Goal: Task Accomplishment & Management: Use online tool/utility

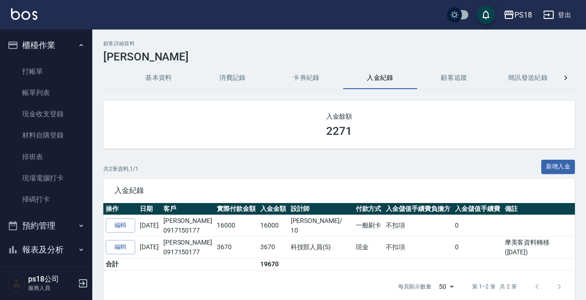
scroll to position [46, 0]
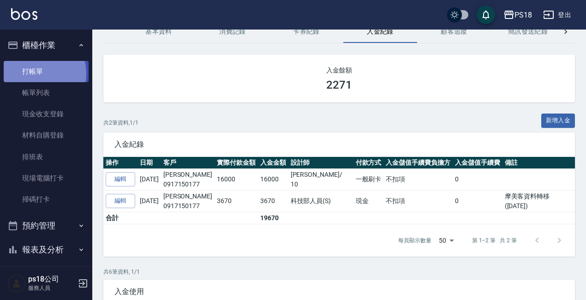
click at [33, 73] on link "打帳單" at bounding box center [46, 71] width 85 height 21
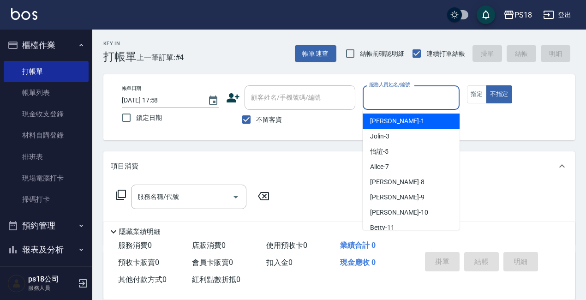
click at [393, 94] on input "服務人員姓名/編號" at bounding box center [411, 98] width 89 height 16
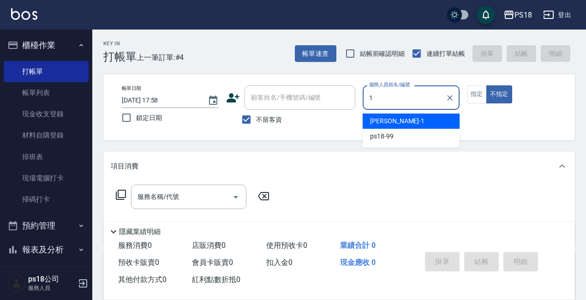
type input "1"
type button "false"
type input "[PERSON_NAME]-1"
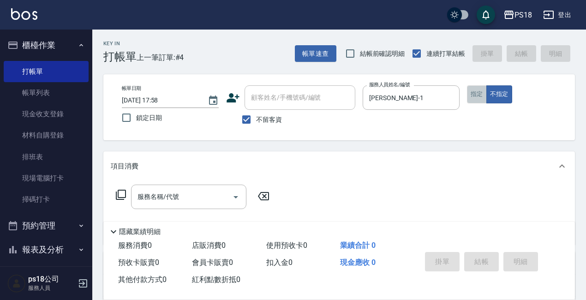
click at [475, 91] on button "指定" at bounding box center [477, 94] width 20 height 18
click at [120, 191] on icon at bounding box center [120, 194] width 11 height 11
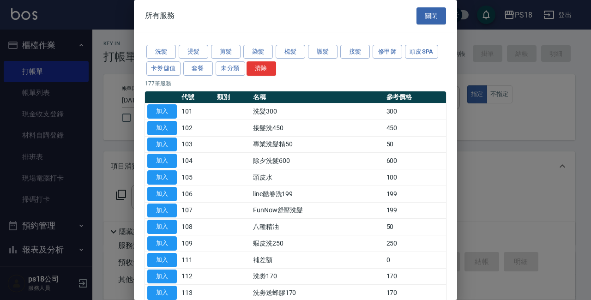
drag, startPoint x: 426, startPoint y: 49, endPoint x: 456, endPoint y: 84, distance: 45.5
click at [425, 49] on button "頭皮SPA" at bounding box center [421, 52] width 33 height 14
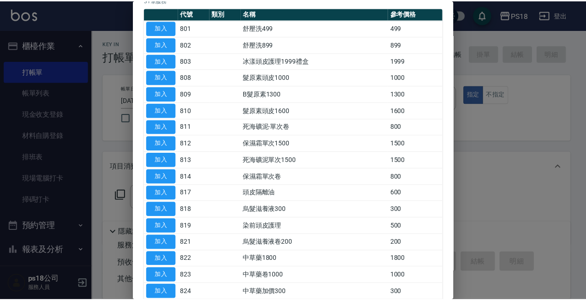
scroll to position [138, 0]
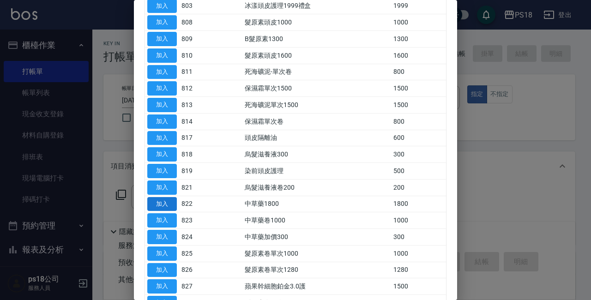
click at [168, 199] on button "加入" at bounding box center [162, 204] width 30 height 14
type input "中草藥1800(822)"
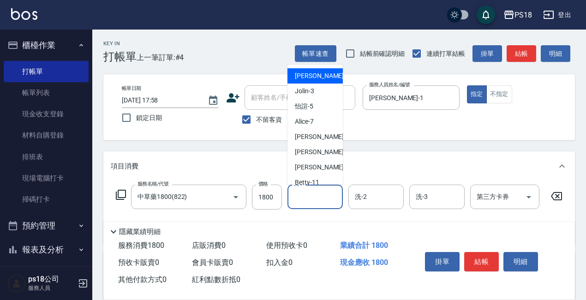
click at [309, 196] on input "洗-1" at bounding box center [315, 197] width 47 height 16
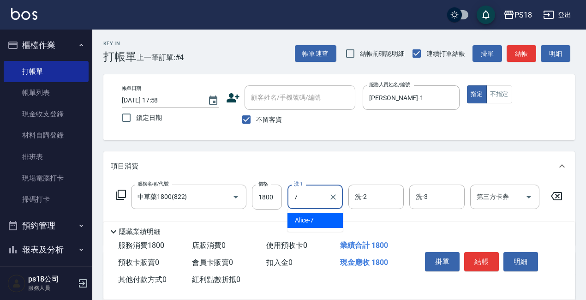
type input "Alice-7"
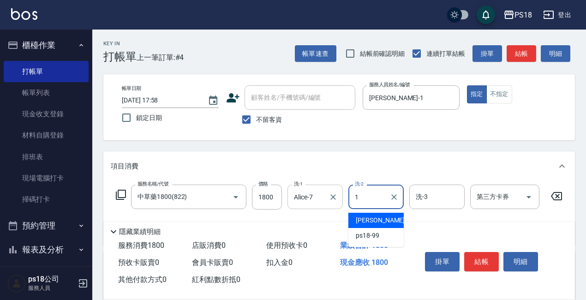
type input "[PERSON_NAME]-1"
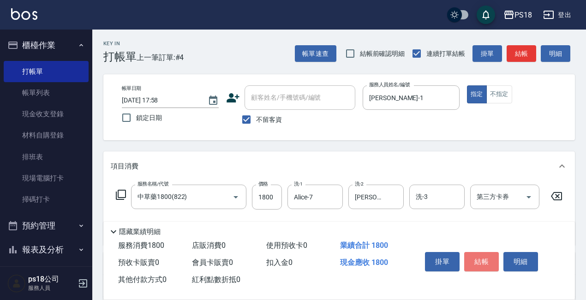
click at [470, 256] on button "結帳" at bounding box center [481, 261] width 35 height 19
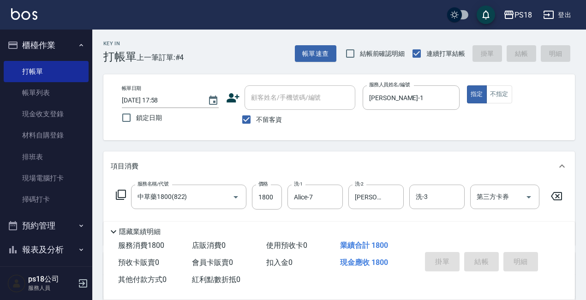
type input "[DATE] 18:02"
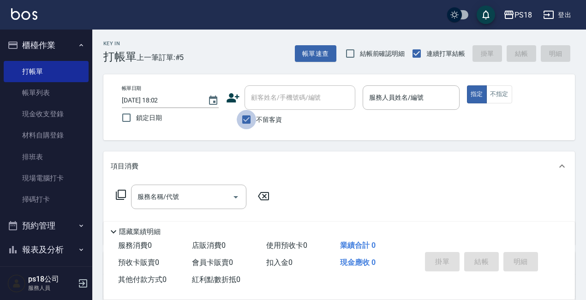
click at [250, 119] on input "不留客資" at bounding box center [246, 119] width 19 height 19
checkbox input "false"
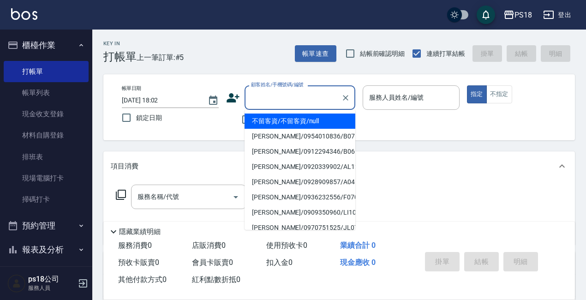
click at [257, 106] on input "顧客姓名/手機號碼/編號" at bounding box center [293, 98] width 89 height 16
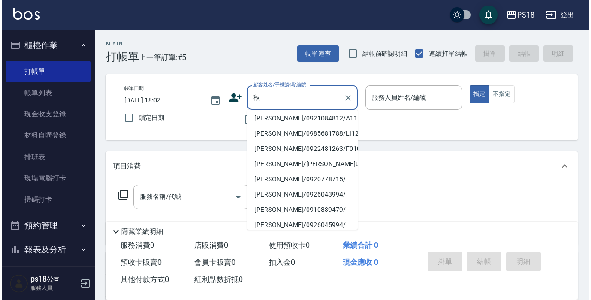
scroll to position [0, 0]
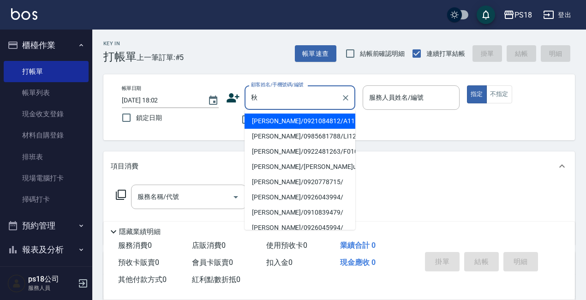
type input "秋"
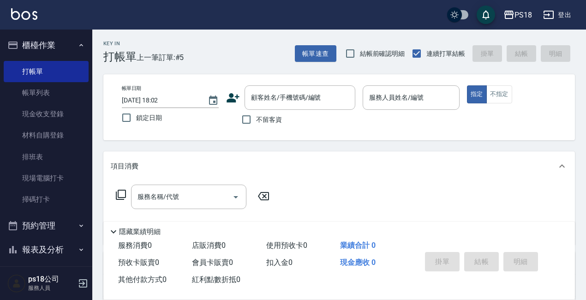
click at [400, 130] on div "帳單日期 [DATE] 18:02 鎖定日期 顧客姓名/手機號碼/編號 顧客姓名/手機號碼/編號 不留客資 服務人員姓名/編號 服務人員姓名/編號 指定 不指定" at bounding box center [339, 107] width 472 height 66
click at [245, 121] on input "不留客資" at bounding box center [246, 119] width 19 height 19
checkbox input "true"
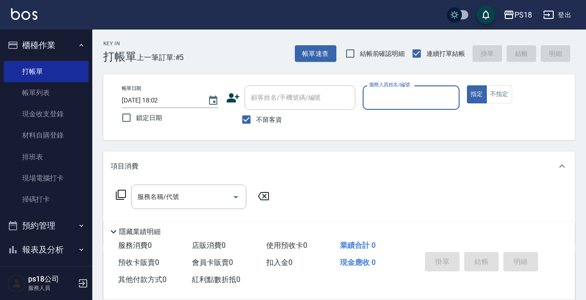
click at [398, 97] on input "服務人員姓名/編號" at bounding box center [411, 98] width 89 height 16
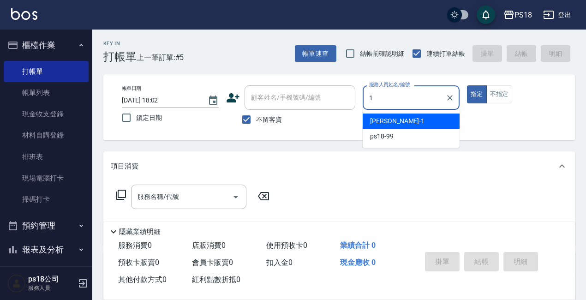
type input "1"
type button "true"
type input "[PERSON_NAME]-1"
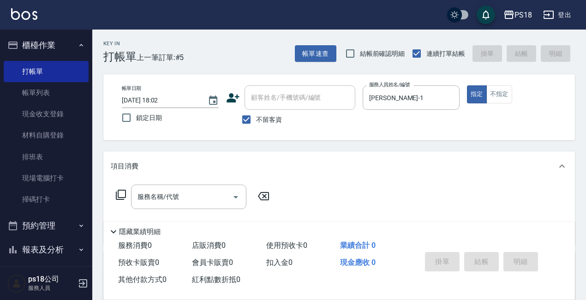
click at [120, 194] on icon at bounding box center [120, 194] width 11 height 11
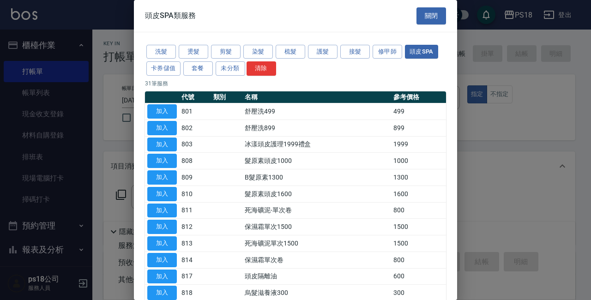
drag, startPoint x: 189, startPoint y: 48, endPoint x: 253, endPoint y: 96, distance: 80.5
click at [188, 48] on button "燙髮" at bounding box center [194, 52] width 30 height 14
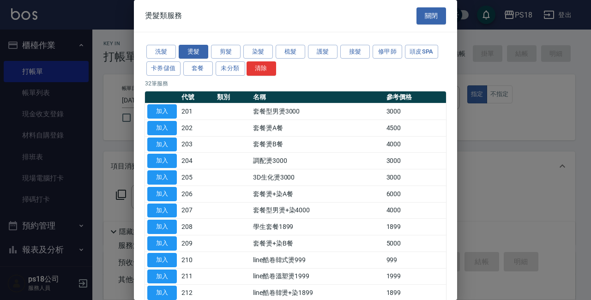
click at [172, 172] on button "加入" at bounding box center [162, 177] width 30 height 14
type input "3D生化燙3000(205)"
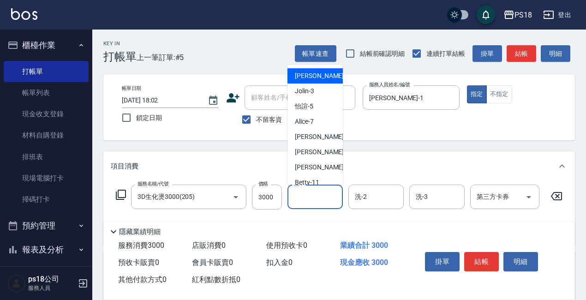
click at [322, 203] on input "洗-1" at bounding box center [315, 197] width 47 height 16
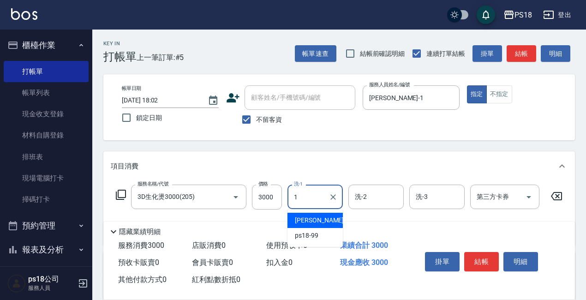
type input "[PERSON_NAME]-1"
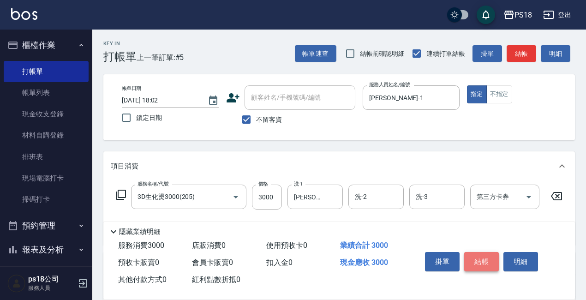
click at [478, 255] on button "結帳" at bounding box center [481, 261] width 35 height 19
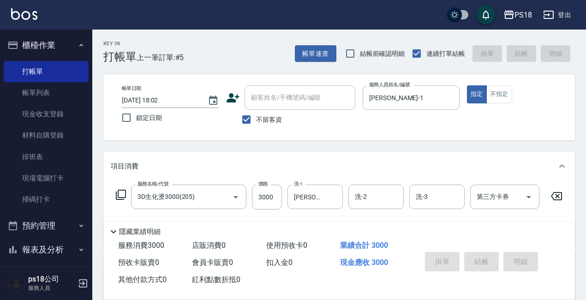
type input "[DATE] 18:04"
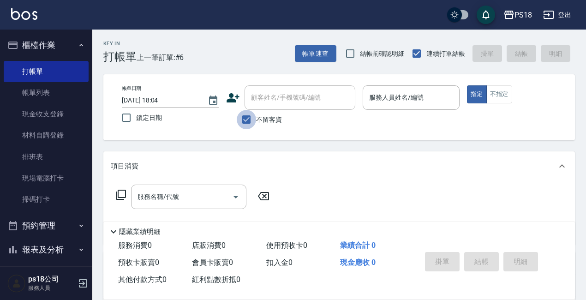
click at [244, 117] on input "不留客資" at bounding box center [246, 119] width 19 height 19
checkbox input "false"
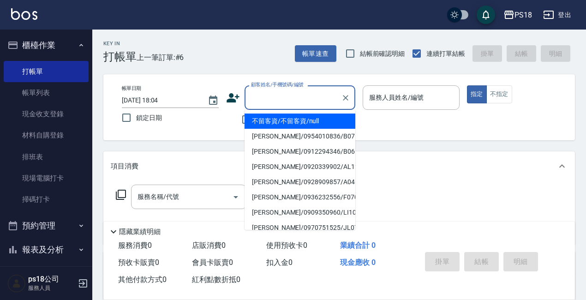
click at [259, 97] on input "顧客姓名/手機號碼/編號" at bounding box center [293, 98] width 89 height 16
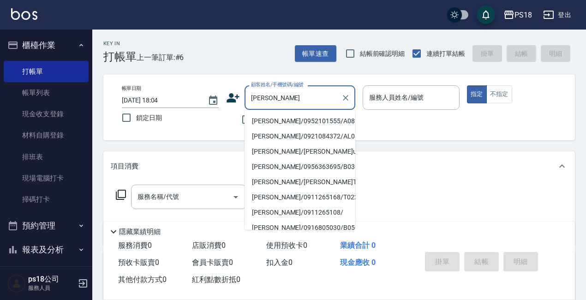
click at [276, 122] on li "[PERSON_NAME]/0952101555/A082011" at bounding box center [300, 121] width 111 height 15
type input "[PERSON_NAME]/0952101555/A082011"
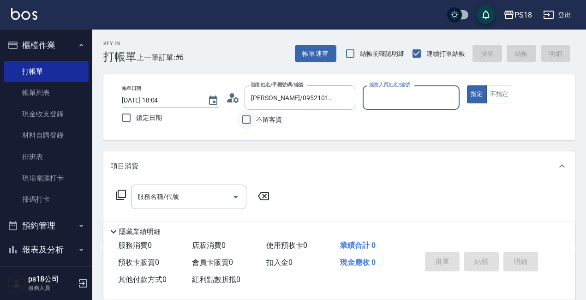
type input "[PERSON_NAME]-1"
click at [232, 99] on icon at bounding box center [230, 100] width 6 height 4
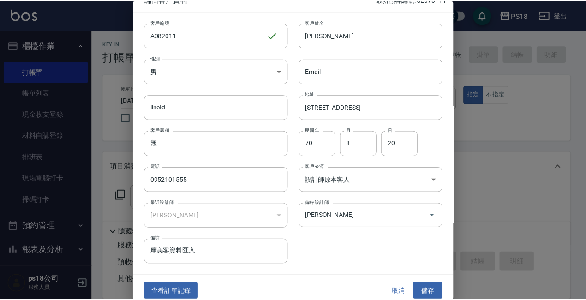
scroll to position [20, 0]
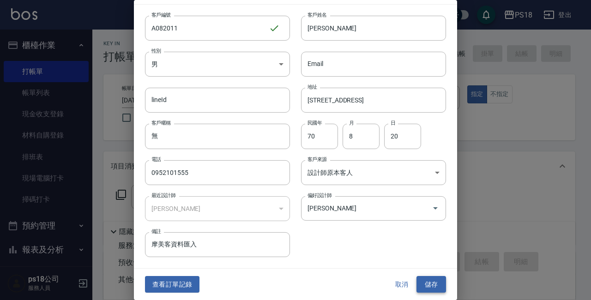
click at [418, 283] on button "儲存" at bounding box center [431, 284] width 30 height 17
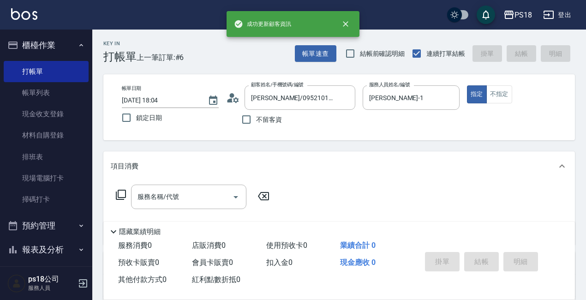
click at [117, 195] on icon at bounding box center [120, 194] width 11 height 11
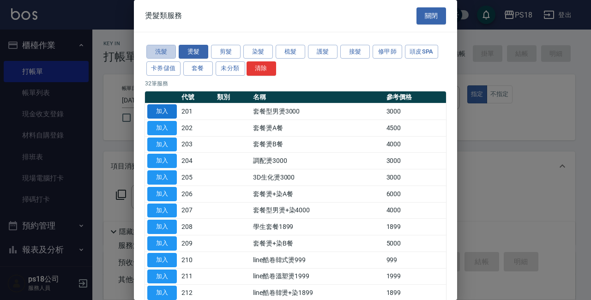
drag, startPoint x: 162, startPoint y: 49, endPoint x: 165, endPoint y: 107, distance: 57.7
click at [162, 49] on button "洗髮" at bounding box center [161, 52] width 30 height 14
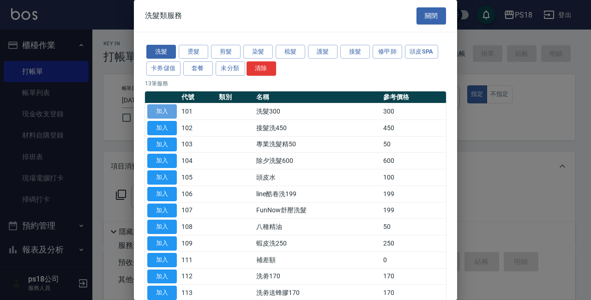
click at [158, 114] on button "加入" at bounding box center [162, 111] width 30 height 14
type input "洗髮300(101)"
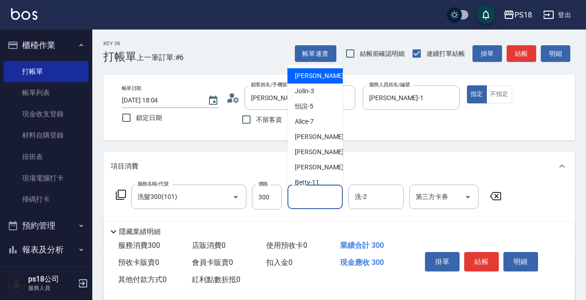
click at [316, 198] on input "洗-1" at bounding box center [315, 197] width 47 height 16
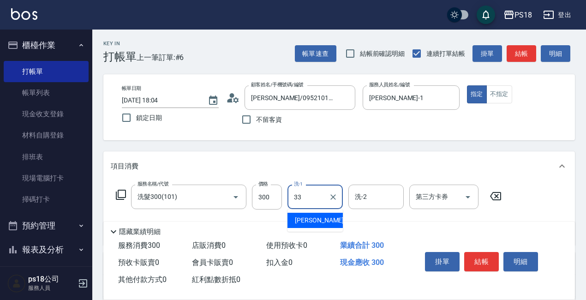
type input "[PERSON_NAME]-33"
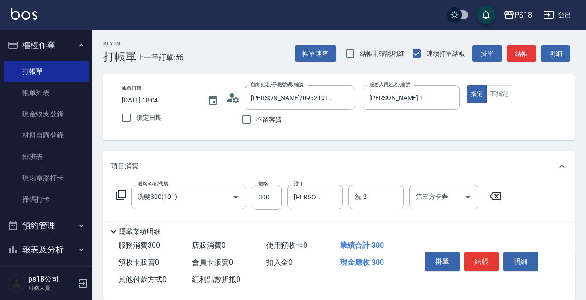
click at [121, 197] on icon at bounding box center [121, 195] width 10 height 10
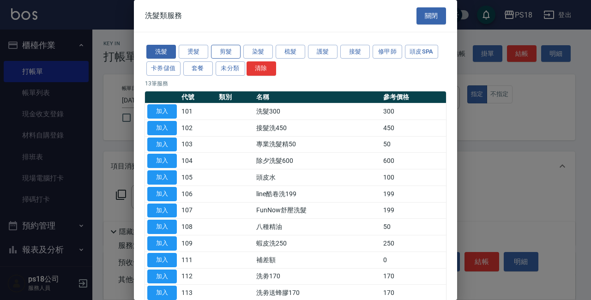
click at [218, 49] on button "剪髮" at bounding box center [226, 52] width 30 height 14
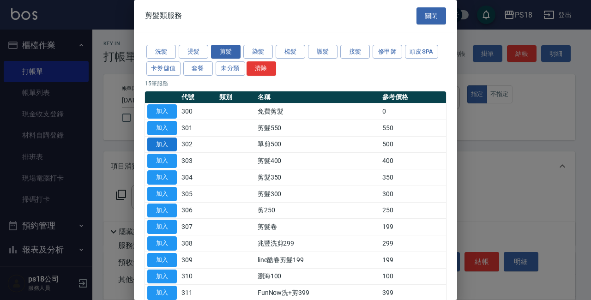
click at [165, 144] on button "加入" at bounding box center [162, 144] width 30 height 14
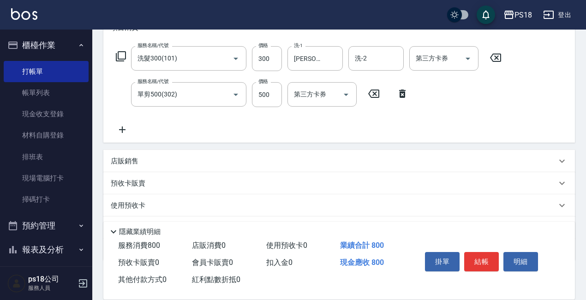
scroll to position [188, 0]
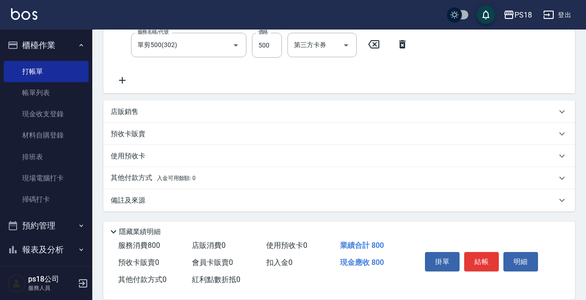
click at [131, 192] on div "備註及來源" at bounding box center [339, 200] width 472 height 22
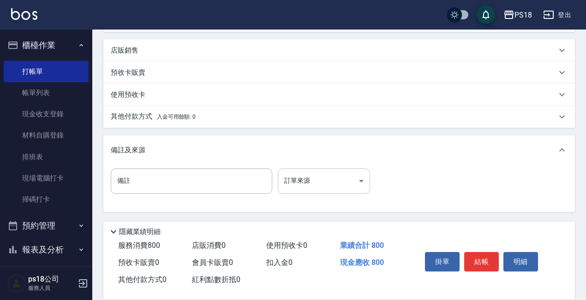
scroll to position [250, 0]
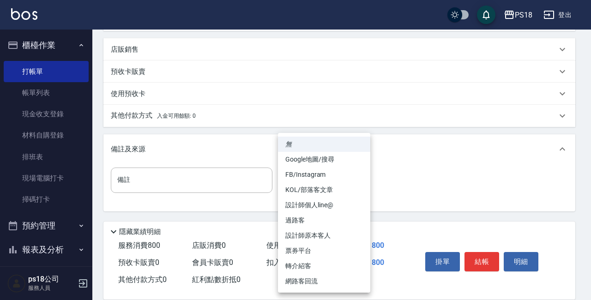
click at [358, 177] on body "PS18 登出 櫃檯作業 打帳單 帳單列表 現金收支登錄 材料自購登錄 排班表 現場電腦打卡 掃碼打卡 預約管理 預約管理 單日預約紀錄 單週預約紀錄 報表及…" at bounding box center [295, 25] width 591 height 550
click at [297, 234] on li "設計師原本客人" at bounding box center [324, 235] width 92 height 15
type input "設計師原本客人"
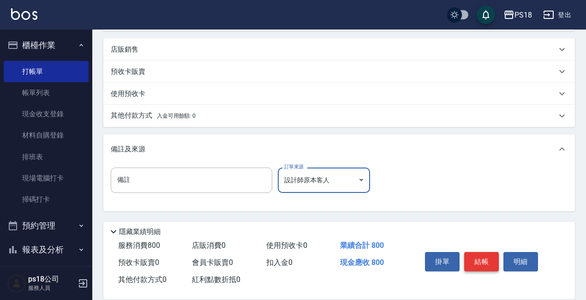
click at [483, 256] on button "結帳" at bounding box center [481, 261] width 35 height 19
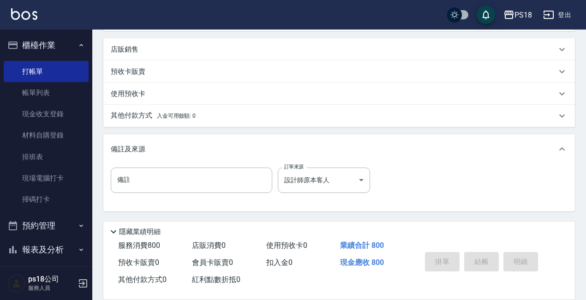
type input "[DATE] 18:05"
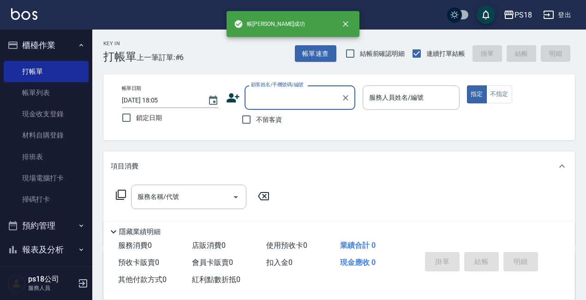
scroll to position [0, 0]
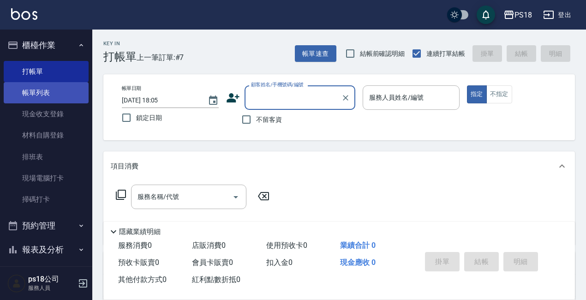
click at [36, 91] on link "帳單列表" at bounding box center [46, 92] width 85 height 21
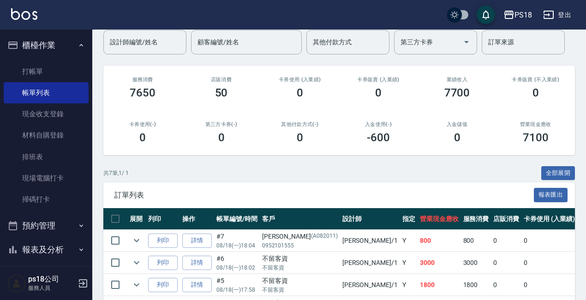
scroll to position [185, 0]
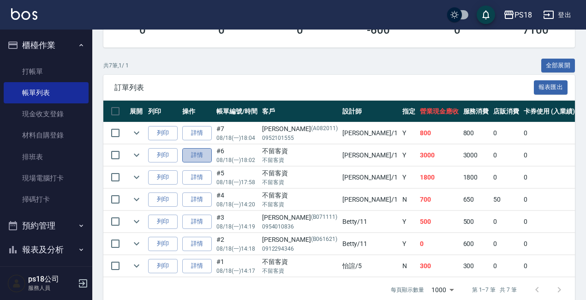
click at [191, 153] on link "詳情" at bounding box center [197, 155] width 30 height 14
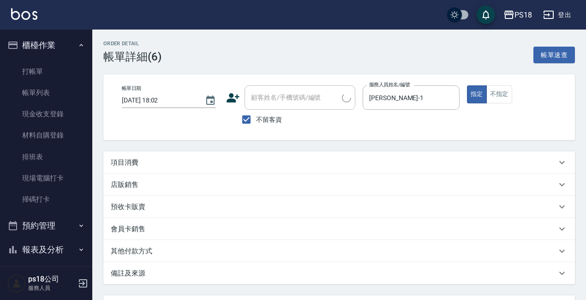
type input "[DATE] 18:02"
checkbox input "true"
type input "[PERSON_NAME]-1"
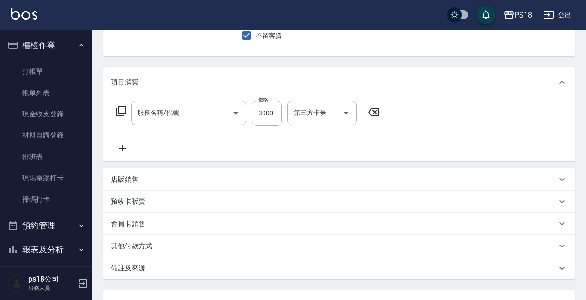
type input "3D生化燙3000(205)"
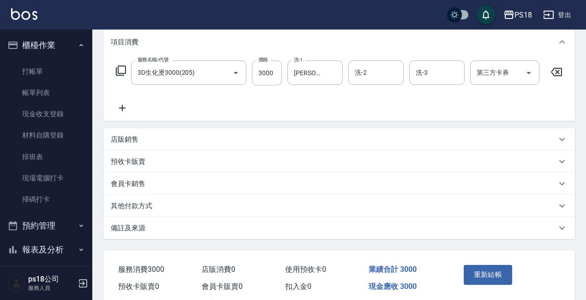
scroll to position [171, 0]
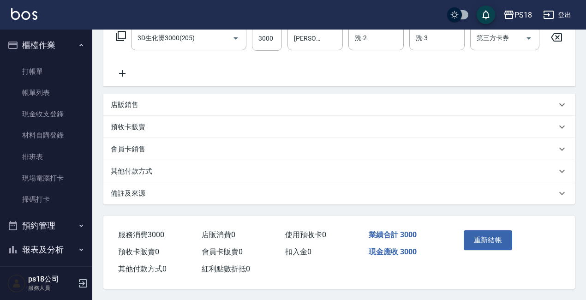
click at [139, 189] on p "備註及來源" at bounding box center [128, 194] width 35 height 10
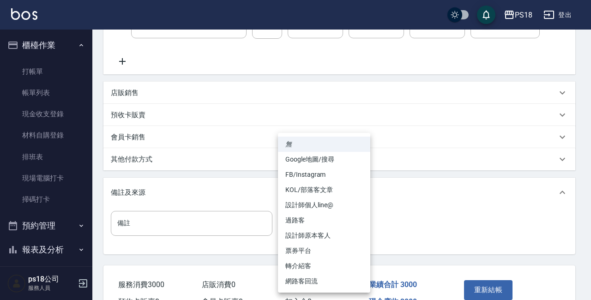
click at [365, 233] on body "PS18 登出 櫃檯作業 打帳單 帳單列表 現金收支登錄 材料自購登錄 排班表 現場電腦打卡 掃碼打卡 預約管理 預約管理 單日預約紀錄 單週預約紀錄 報表及…" at bounding box center [295, 89] width 591 height 520
click at [322, 237] on li "設計師原本客人" at bounding box center [324, 235] width 92 height 15
type input "設計師原本客人"
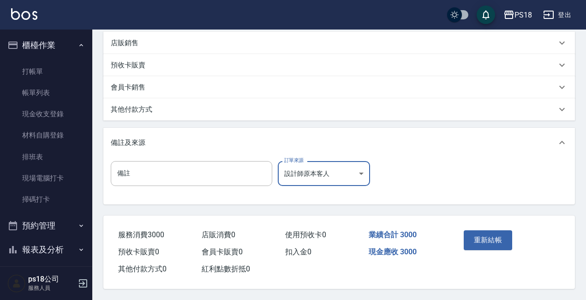
scroll to position [225, 0]
click at [478, 231] on button "重新結帳" at bounding box center [488, 239] width 49 height 19
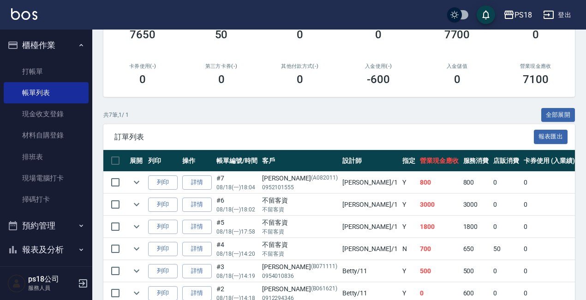
scroll to position [185, 0]
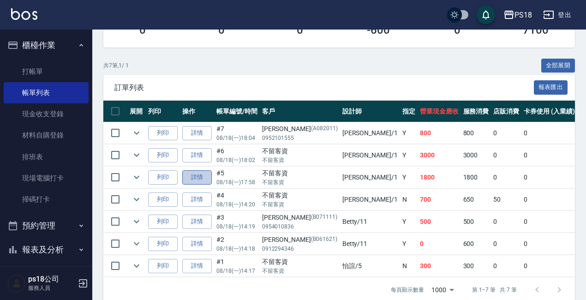
click at [191, 175] on link "詳情" at bounding box center [197, 177] width 30 height 14
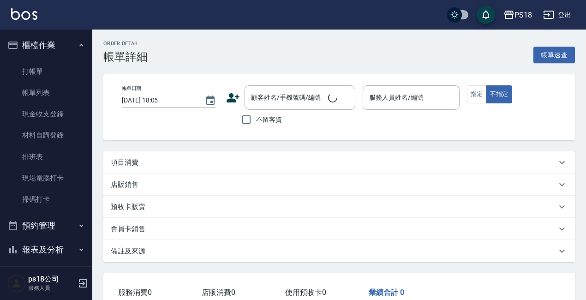
type input "[DATE] 17:58"
checkbox input "true"
type input "[PERSON_NAME]-1"
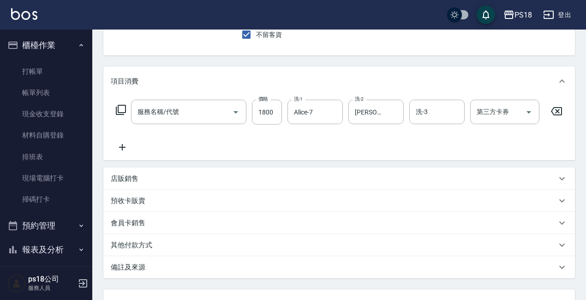
type input "中草藥1800(822)"
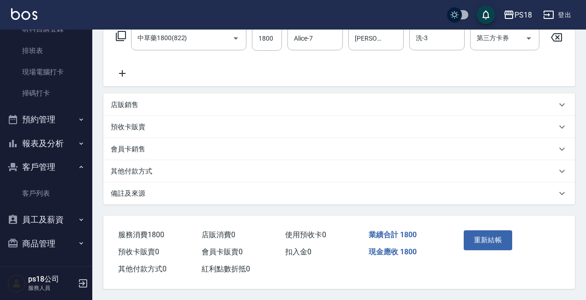
scroll to position [171, 0]
click at [132, 190] on p "備註及來源" at bounding box center [128, 194] width 35 height 10
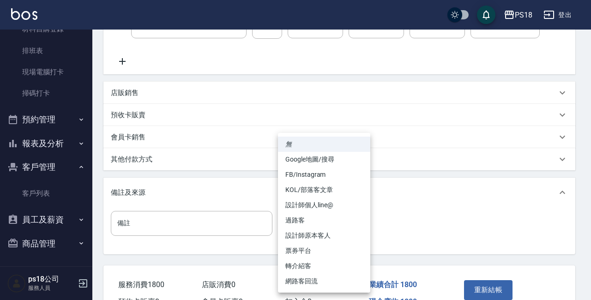
click at [365, 232] on body "PS18 登出 櫃檯作業 打帳單 帳單列表 現金收支登錄 材料自購登錄 排班表 現場電腦打卡 掃碼打卡 預約管理 預約管理 單日預約紀錄 單週預約紀錄 報表及…" at bounding box center [295, 89] width 591 height 520
click at [329, 231] on li "設計師原本客人" at bounding box center [324, 235] width 92 height 15
type input "設計師原本客人"
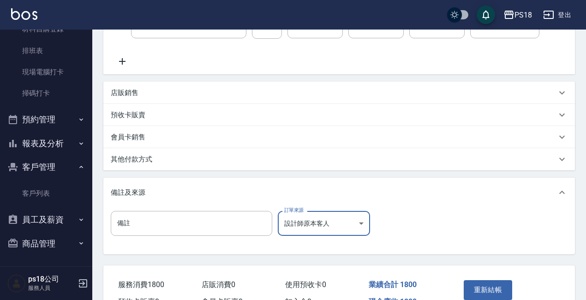
scroll to position [217, 0]
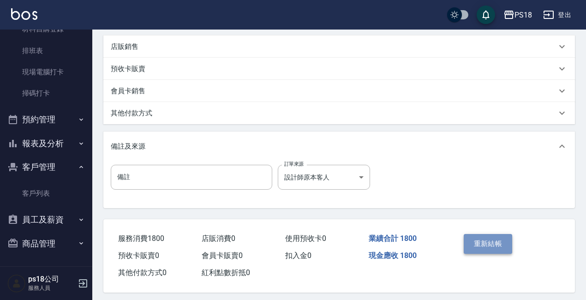
click at [478, 245] on button "重新結帳" at bounding box center [488, 243] width 49 height 19
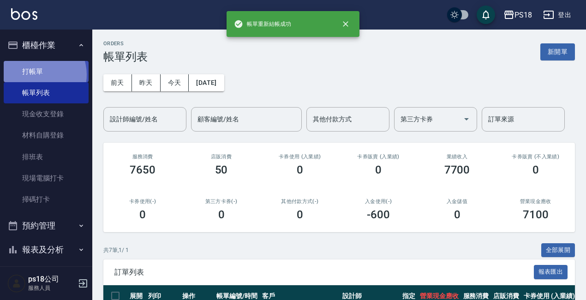
click at [37, 74] on link "打帳單" at bounding box center [46, 71] width 85 height 21
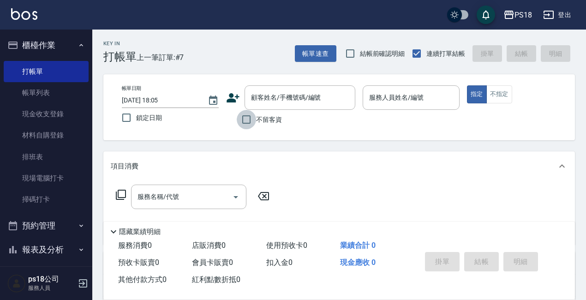
click at [245, 120] on input "不留客資" at bounding box center [246, 119] width 19 height 19
checkbox input "true"
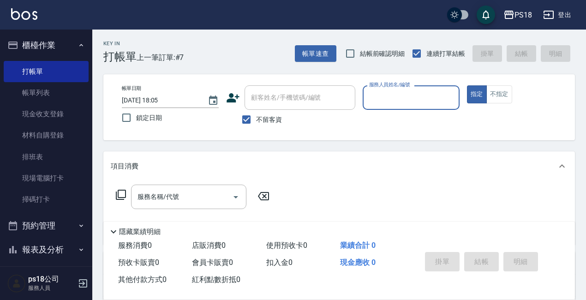
click at [383, 96] on input "服務人員姓名/編號" at bounding box center [411, 98] width 89 height 16
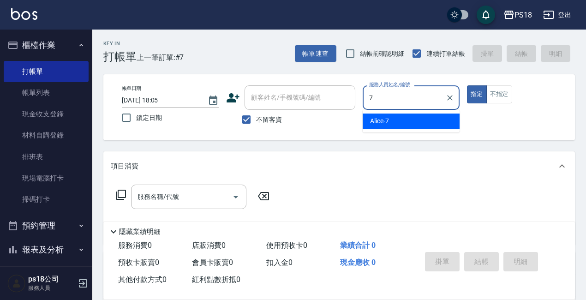
type input "7"
type button "true"
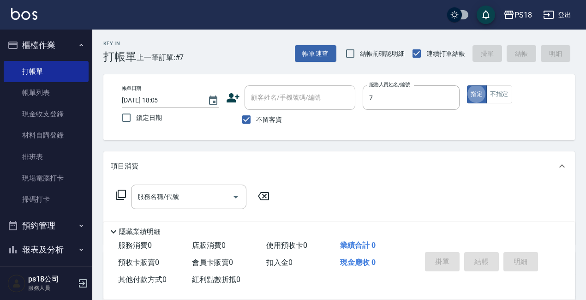
type input "Alice-7"
click at [122, 191] on icon at bounding box center [120, 194] width 11 height 11
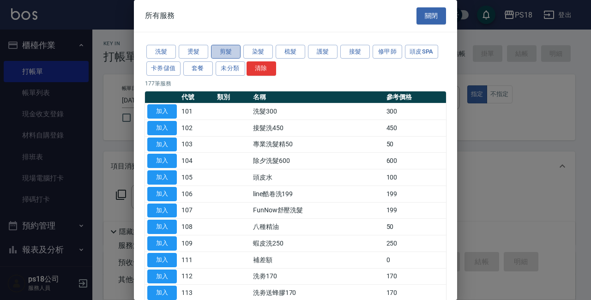
click at [228, 46] on button "剪髮" at bounding box center [226, 52] width 30 height 14
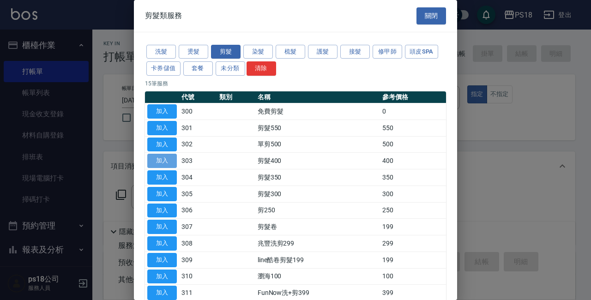
click at [175, 160] on button "加入" at bounding box center [162, 161] width 30 height 14
type input "剪髮400(303)"
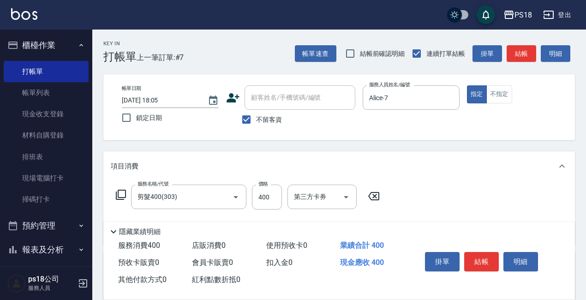
drag, startPoint x: 478, startPoint y: 254, endPoint x: 465, endPoint y: 254, distance: 12.5
click at [478, 254] on button "結帳" at bounding box center [481, 261] width 35 height 19
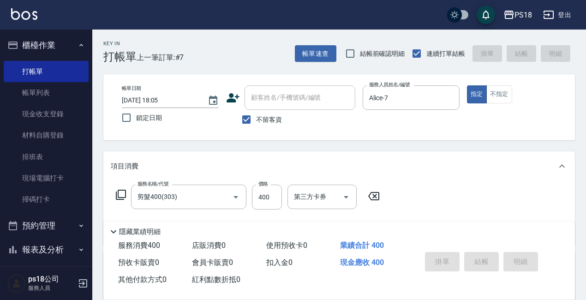
type input "[DATE] 18:06"
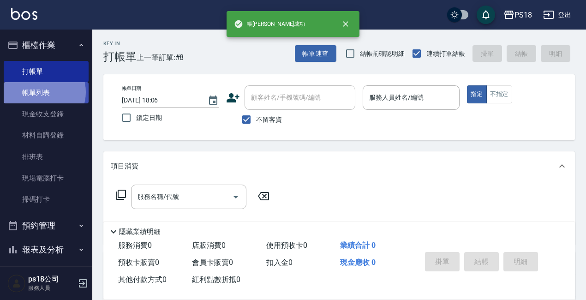
click at [42, 92] on link "帳單列表" at bounding box center [46, 92] width 85 height 21
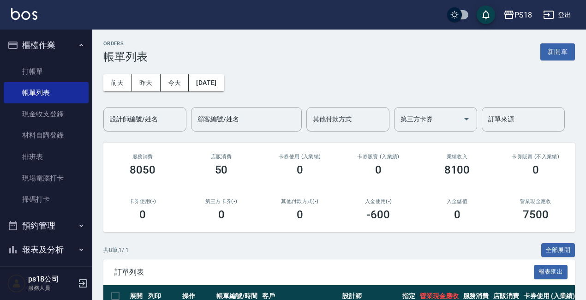
scroll to position [228, 0]
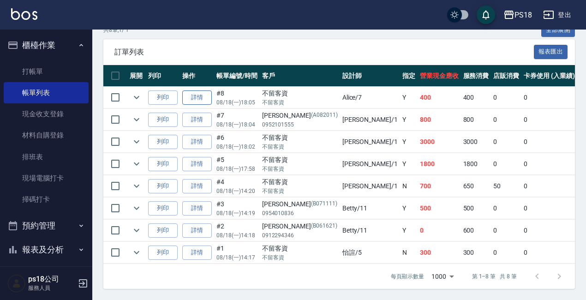
click at [203, 90] on link "詳情" at bounding box center [197, 97] width 30 height 14
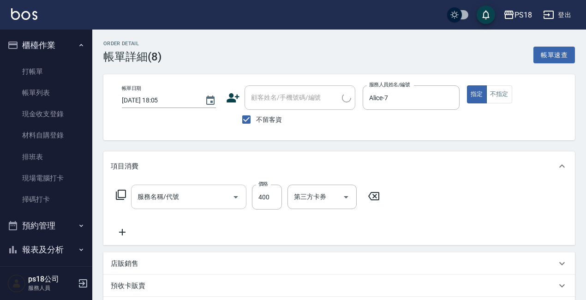
type input "[DATE] 18:05"
checkbox input "true"
type input "Alice-7"
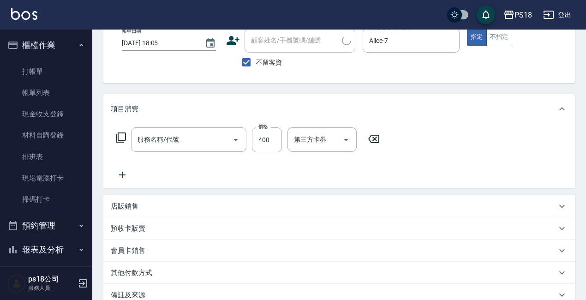
type input "剪髮400(303)"
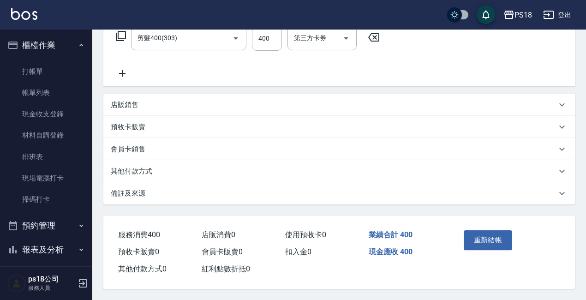
scroll to position [163, 0]
click at [127, 182] on div "備註及來源" at bounding box center [339, 193] width 472 height 22
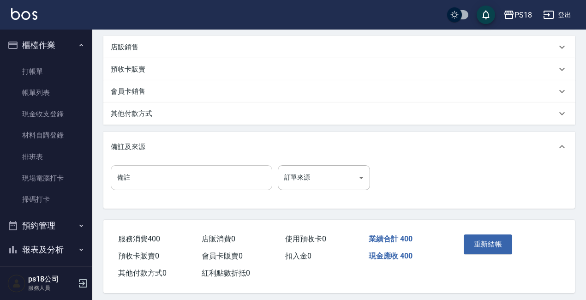
scroll to position [225, 0]
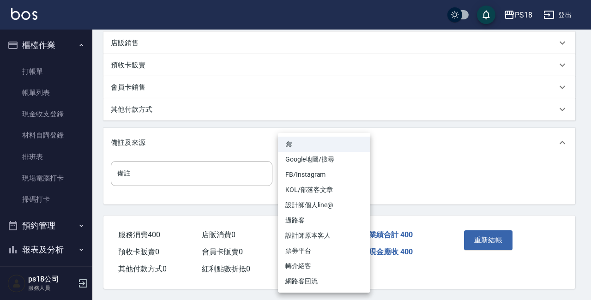
click at [358, 168] on body "PS18 登出 櫃檯作業 打帳單 帳單列表 現金收支登錄 材料自購登錄 排班表 現場電腦打卡 掃碼打卡 預約管理 預約管理 單日預約紀錄 單週預約紀錄 報表及…" at bounding box center [295, 39] width 591 height 520
click at [316, 237] on li "設計師原本客人" at bounding box center [324, 235] width 92 height 15
type input "設計師原本客人"
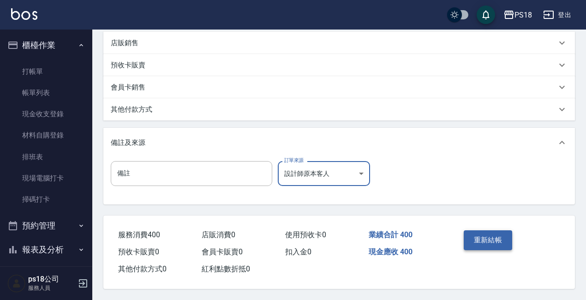
click at [484, 239] on button "重新結帳" at bounding box center [488, 239] width 49 height 19
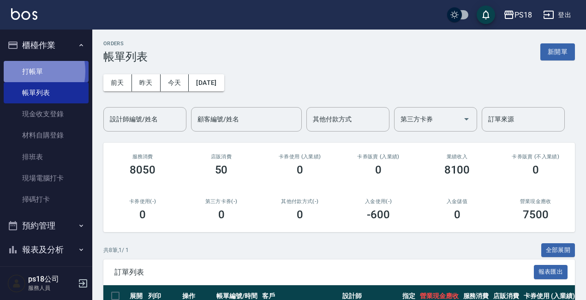
click at [26, 71] on link "打帳單" at bounding box center [46, 71] width 85 height 21
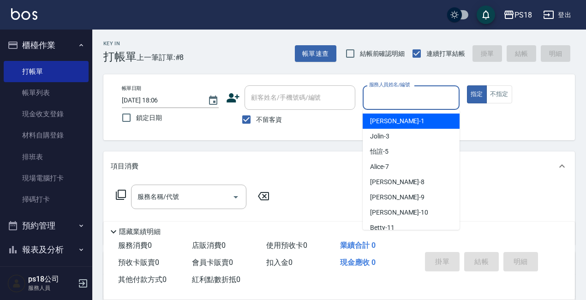
click at [407, 98] on input "服務人員姓名/編號" at bounding box center [411, 98] width 89 height 16
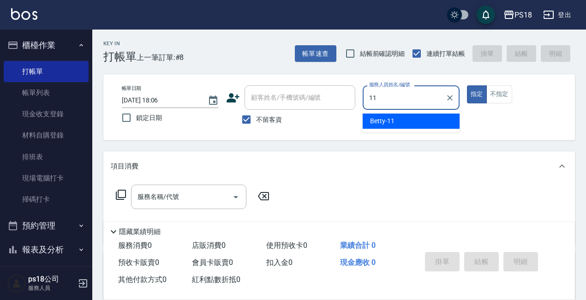
type input "11"
type button "true"
type input "Betty-11"
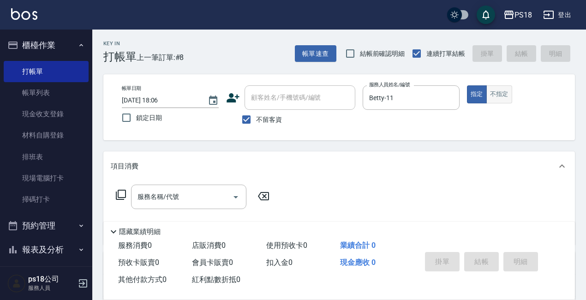
click at [505, 94] on button "不指定" at bounding box center [499, 94] width 26 height 18
click at [120, 197] on icon at bounding box center [120, 194] width 11 height 11
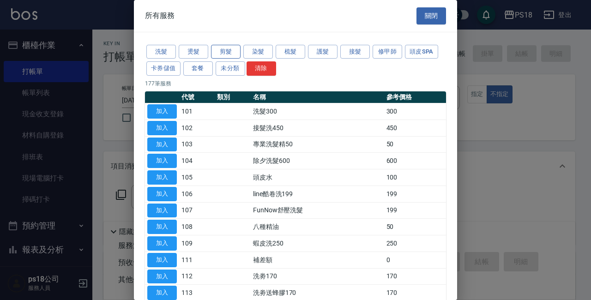
click at [217, 49] on button "剪髮" at bounding box center [226, 52] width 30 height 14
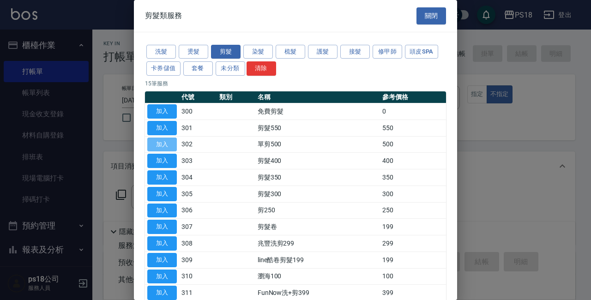
drag, startPoint x: 172, startPoint y: 141, endPoint x: 233, endPoint y: 217, distance: 97.5
click at [171, 141] on button "加入" at bounding box center [162, 144] width 30 height 14
type input "單剪500(302)"
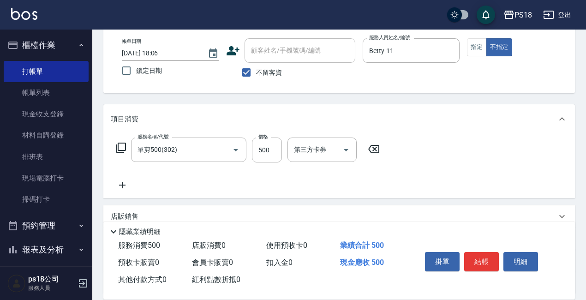
scroll to position [130, 0]
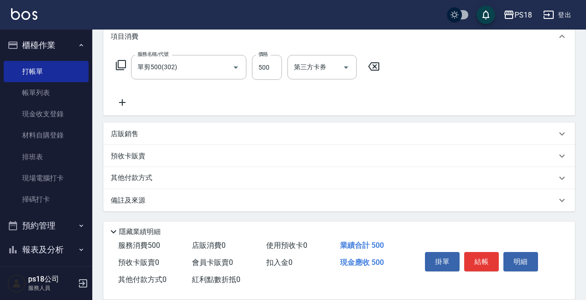
click at [137, 196] on p "備註及來源" at bounding box center [128, 201] width 35 height 10
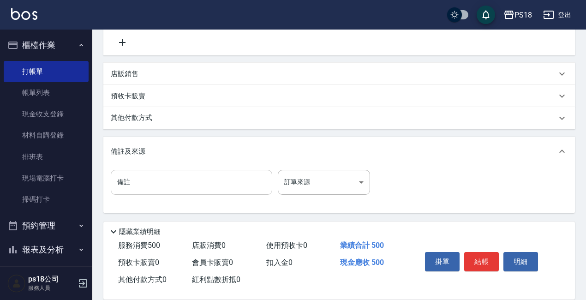
scroll to position [191, 0]
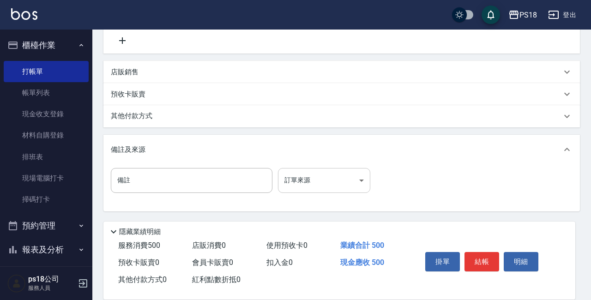
click at [359, 179] on body "PS18 登出 櫃檯作業 打帳單 帳單列表 現金收支登錄 材料自購登錄 排班表 現場電腦打卡 掃碼打卡 預約管理 預約管理 單日預約紀錄 單週預約紀錄 報表及…" at bounding box center [295, 54] width 591 height 491
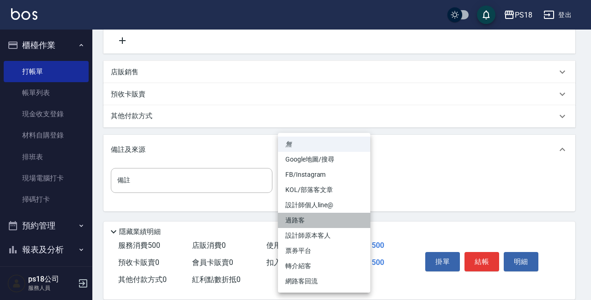
click at [294, 223] on li "過路客" at bounding box center [324, 220] width 92 height 15
type input "過路客"
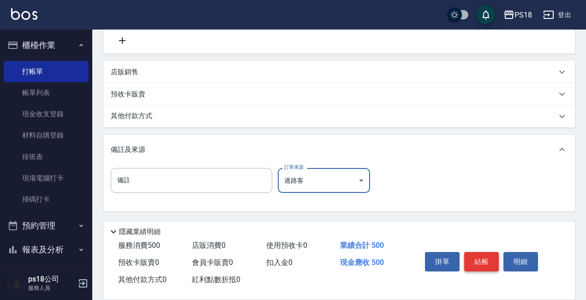
drag, startPoint x: 481, startPoint y: 252, endPoint x: 452, endPoint y: 252, distance: 28.6
click at [480, 252] on button "結帳" at bounding box center [481, 261] width 35 height 19
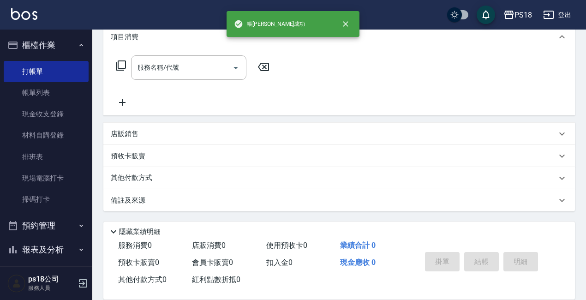
scroll to position [0, 0]
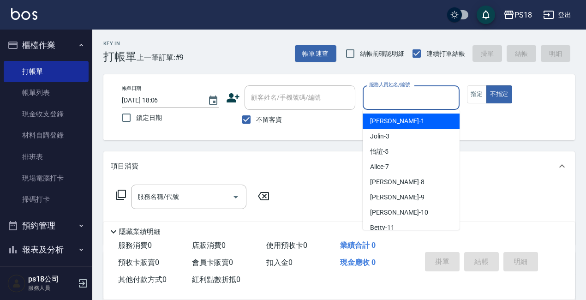
drag, startPoint x: 397, startPoint y: 102, endPoint x: 389, endPoint y: 102, distance: 7.4
click at [395, 102] on input "服務人員姓名/編號" at bounding box center [411, 98] width 89 height 16
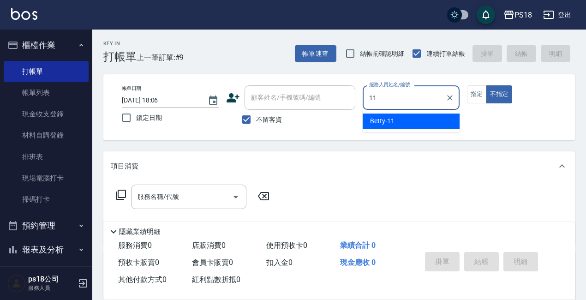
type input "11"
type button "false"
type input "Betty-11"
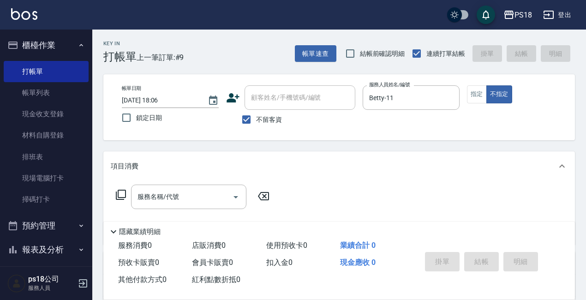
click at [120, 193] on icon at bounding box center [120, 194] width 11 height 11
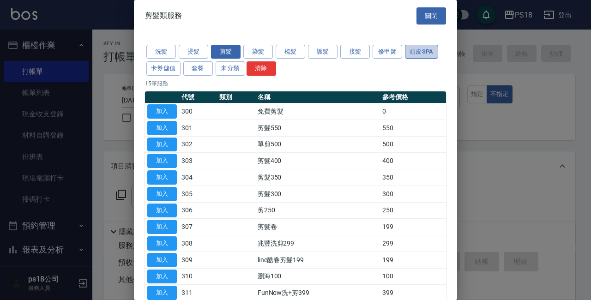
click at [411, 48] on button "頭皮SPA" at bounding box center [421, 52] width 33 height 14
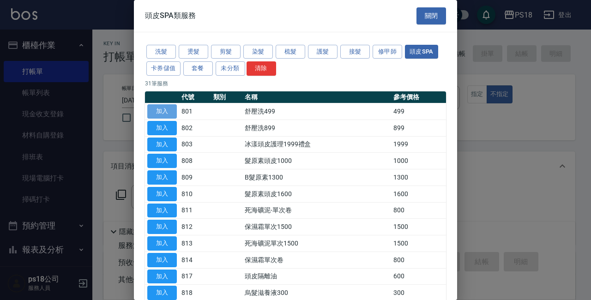
click at [165, 109] on button "加入" at bounding box center [162, 111] width 30 height 14
type input "舒壓洗499(801)"
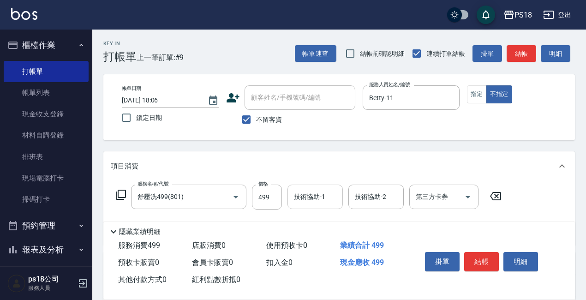
click at [316, 187] on div "技術協助-1" at bounding box center [314, 197] width 55 height 24
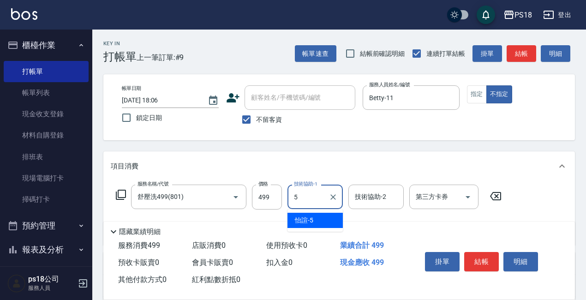
type input "怡諠-5"
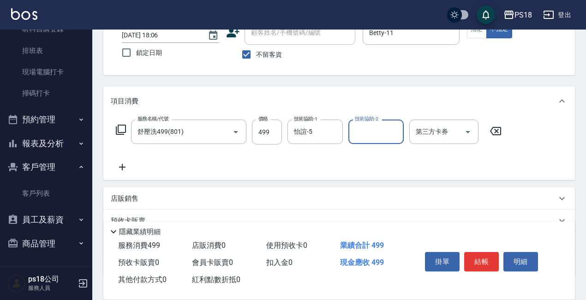
scroll to position [130, 0]
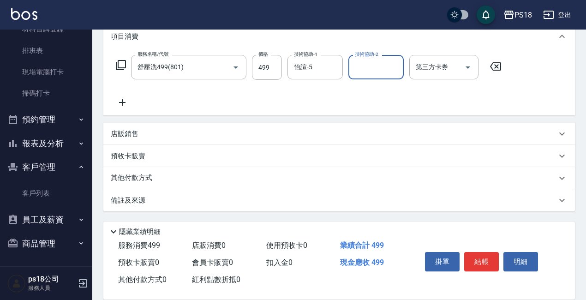
click at [123, 198] on p "備註及來源" at bounding box center [128, 201] width 35 height 10
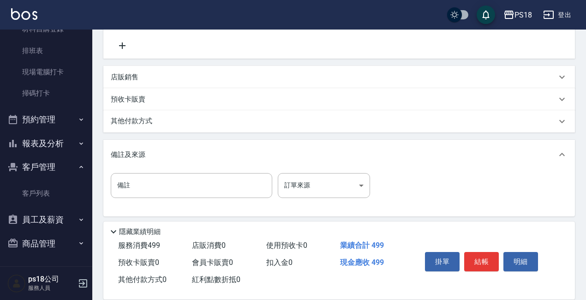
scroll to position [191, 0]
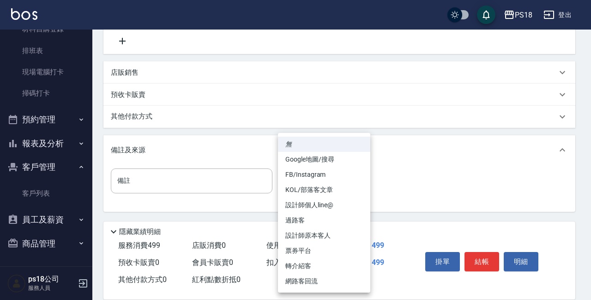
click at [359, 180] on body "PS18 登出 櫃檯作業 打帳單 帳單列表 現金收支登錄 材料自購登錄 排班表 現場電腦打卡 掃碼打卡 預約管理 預約管理 單日預約紀錄 單週預約紀錄 報表及…" at bounding box center [295, 54] width 591 height 491
click at [302, 219] on li "過路客" at bounding box center [324, 220] width 92 height 15
type input "過路客"
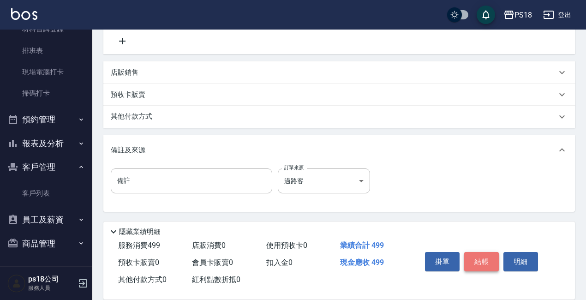
click at [484, 256] on button "結帳" at bounding box center [481, 261] width 35 height 19
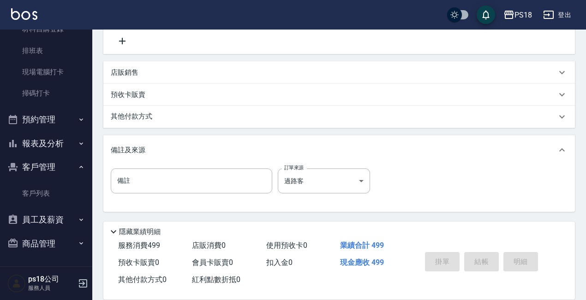
type input "[DATE] 18:07"
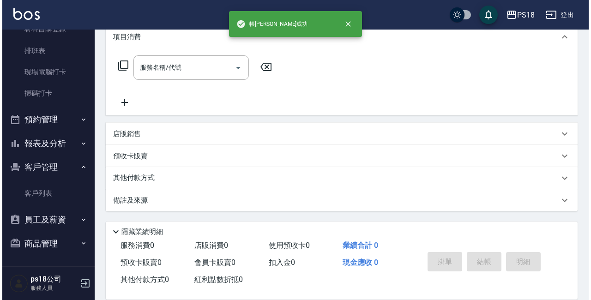
scroll to position [0, 0]
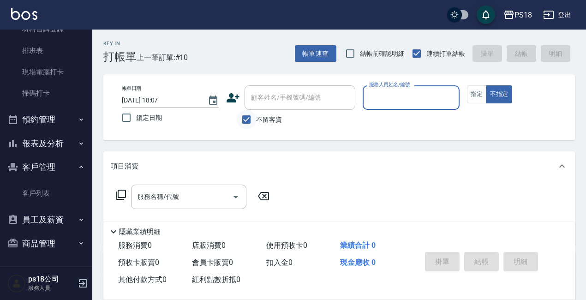
click at [244, 122] on input "不留客資" at bounding box center [246, 119] width 19 height 19
checkbox input "false"
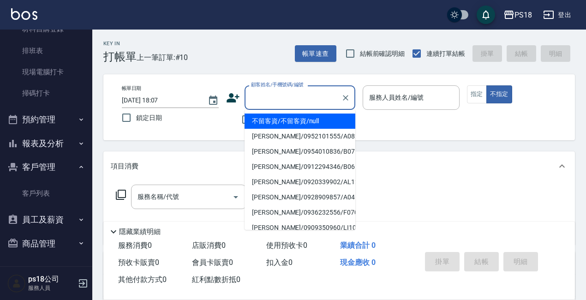
click at [264, 96] on input "顧客姓名/手機號碼/編號" at bounding box center [293, 98] width 89 height 16
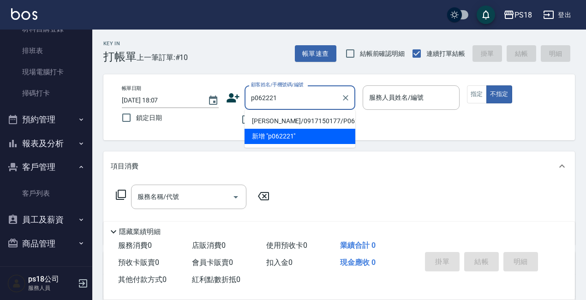
click at [275, 119] on li "[PERSON_NAME]/0917150177/P062221" at bounding box center [300, 121] width 111 height 15
type input "[PERSON_NAME]/0917150177/P062221"
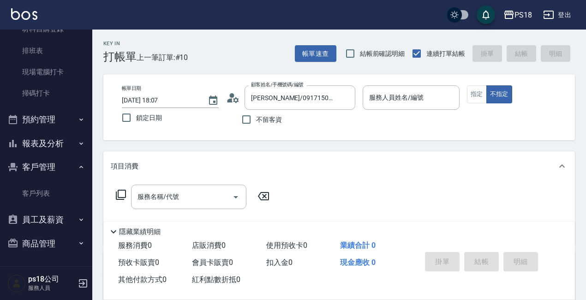
click at [228, 99] on icon at bounding box center [233, 98] width 14 height 14
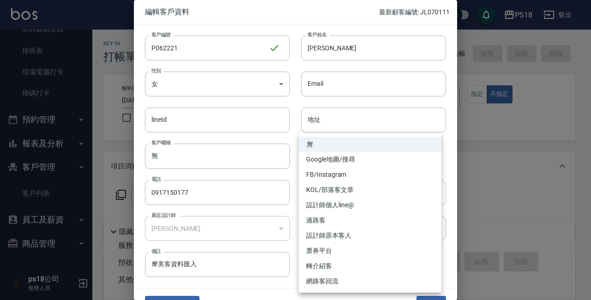
click at [432, 196] on body "PS18 登出 櫃檯作業 打帳單 帳單列表 現金收支登錄 材料自購登錄 排班表 現場電腦打卡 掃碼打卡 預約管理 預約管理 單日預約紀錄 單週預約紀錄 報表及…" at bounding box center [295, 227] width 591 height 454
click at [337, 235] on li "設計師原本客人" at bounding box center [370, 235] width 143 height 15
type input "設計師原本客人"
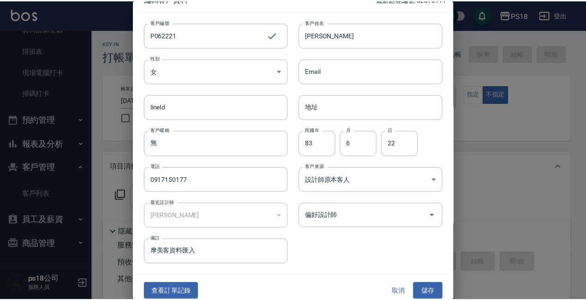
scroll to position [20, 0]
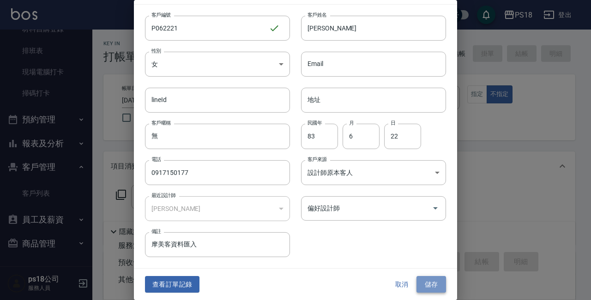
click at [423, 277] on button "儲存" at bounding box center [431, 284] width 30 height 17
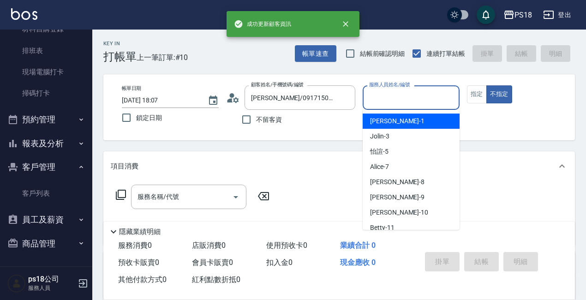
click at [395, 95] on input "服務人員姓名/編號" at bounding box center [411, 98] width 89 height 16
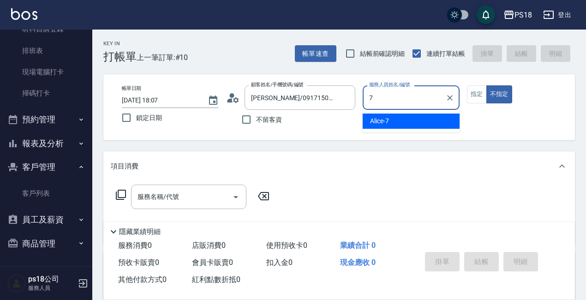
type input "Alice-7"
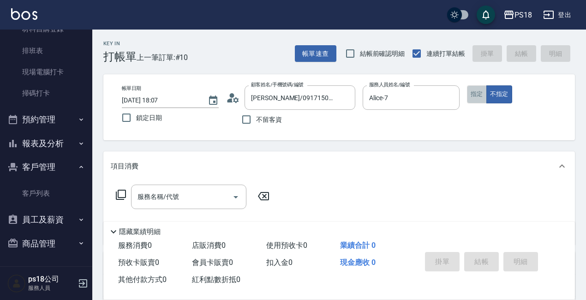
click at [472, 93] on button "指定" at bounding box center [477, 94] width 20 height 18
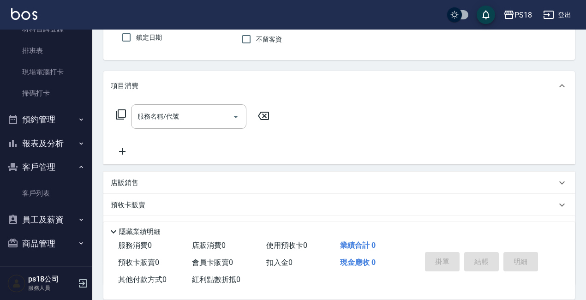
scroll to position [154, 0]
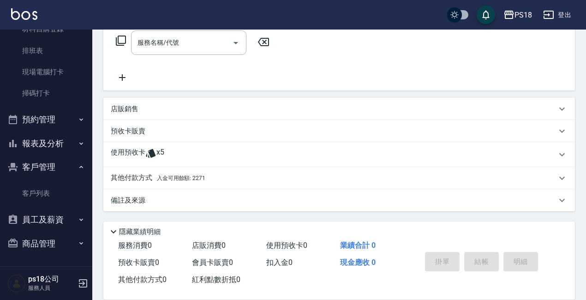
click at [137, 177] on p "其他付款方式 入金可用餘額: 2271" at bounding box center [158, 178] width 95 height 10
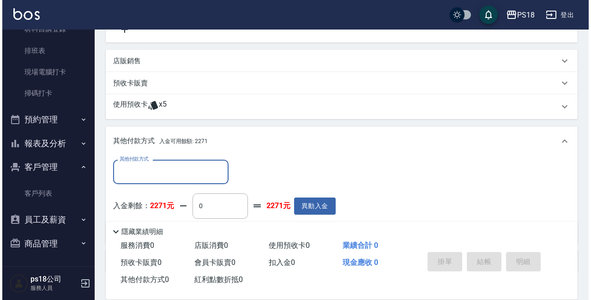
scroll to position [263, 0]
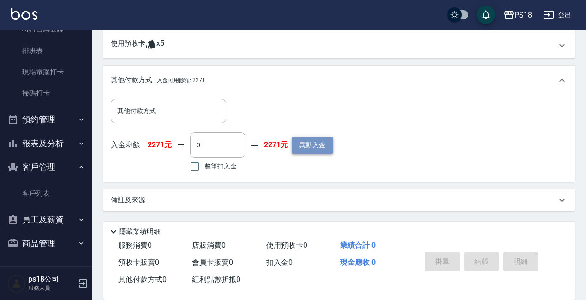
click at [308, 146] on button "異動入金" at bounding box center [313, 145] width 42 height 17
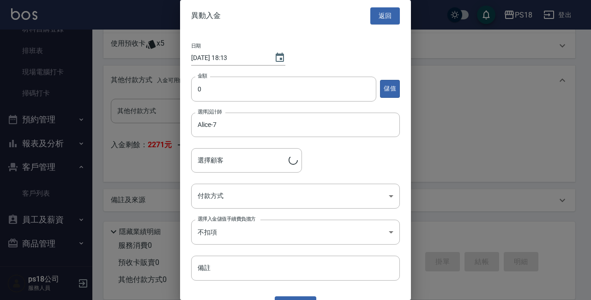
type input "[PERSON_NAME]/0917150177/P062221"
click at [209, 93] on input "0" at bounding box center [283, 89] width 185 height 25
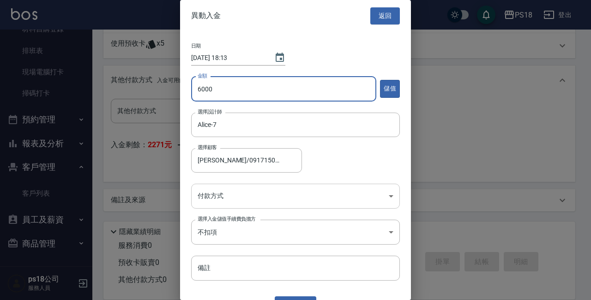
type input "6000"
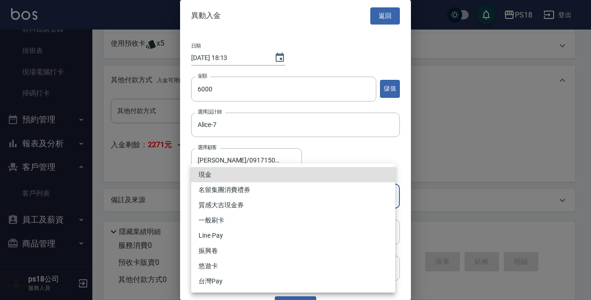
click at [216, 200] on body "PS18 登出 櫃檯作業 打帳單 帳單列表 現金收支登錄 材料自購登錄 排班表 現場電腦打卡 掃碼打卡 預約管理 預約管理 單日預約紀錄 單週預約紀錄 報表及…" at bounding box center [295, 18] width 591 height 563
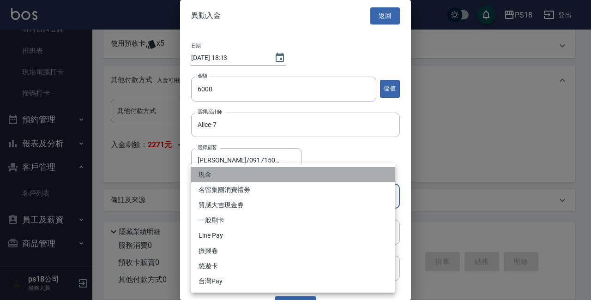
click at [205, 176] on li "現金" at bounding box center [293, 174] width 204 height 15
type input "現金"
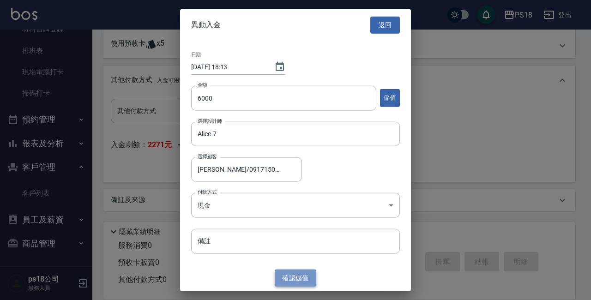
click at [293, 276] on button "確認 儲值" at bounding box center [296, 277] width 42 height 17
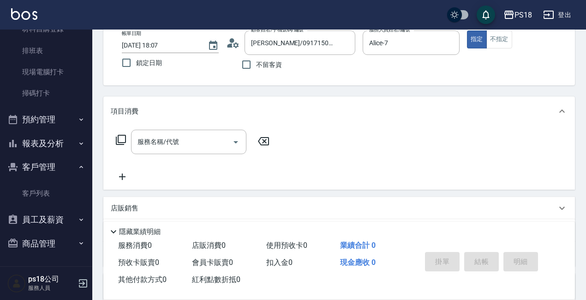
scroll to position [217, 0]
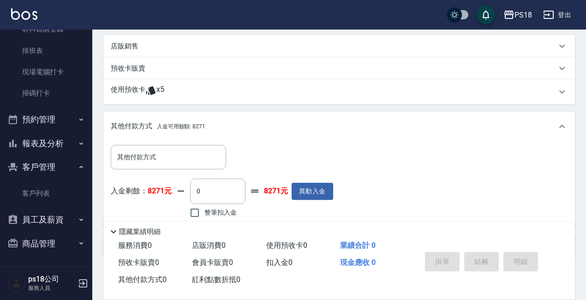
click at [123, 69] on p "預收卡販賣" at bounding box center [128, 69] width 35 height 10
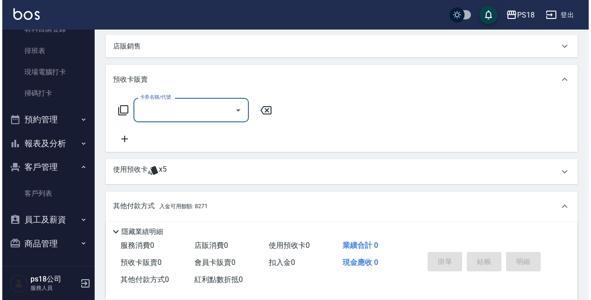
scroll to position [0, 0]
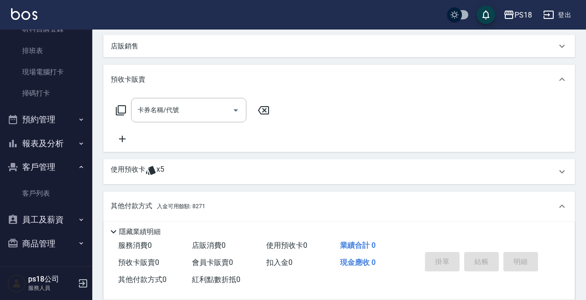
click at [120, 107] on icon at bounding box center [120, 110] width 11 height 11
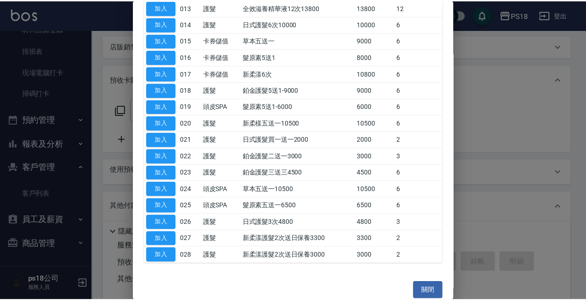
scroll to position [308, 0]
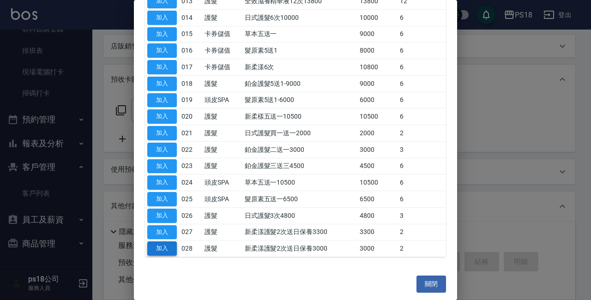
click at [160, 249] on button "加入" at bounding box center [162, 248] width 30 height 14
type input "新柔漾護髮2次送日保養3000(028)"
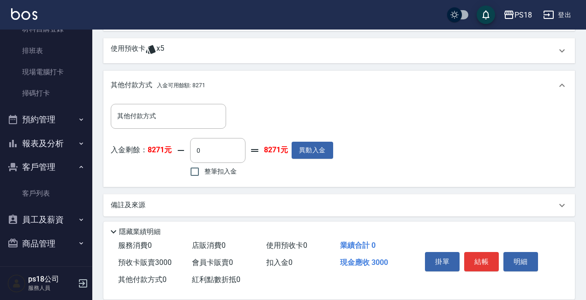
scroll to position [343, 0]
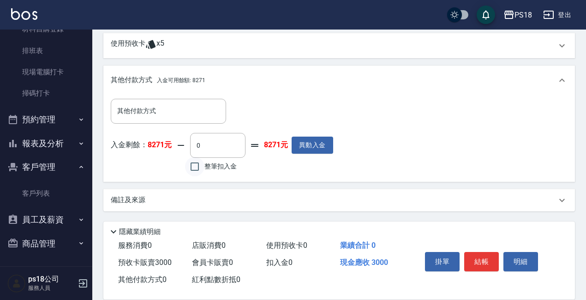
click at [193, 166] on input "整筆扣入金" at bounding box center [194, 166] width 19 height 19
checkbox input "true"
type input "3000"
click at [486, 256] on button "結帳" at bounding box center [481, 261] width 35 height 19
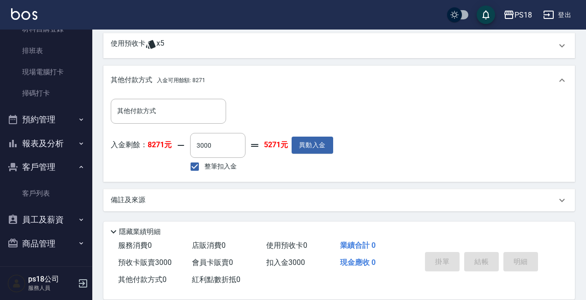
type input "[DATE] 18:14"
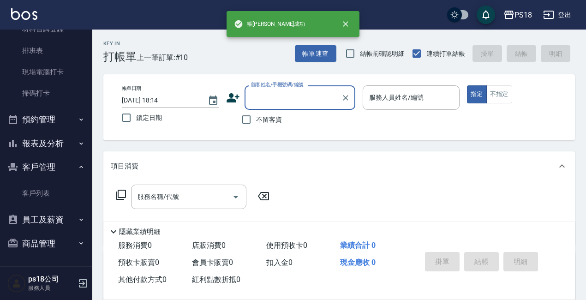
scroll to position [0, 0]
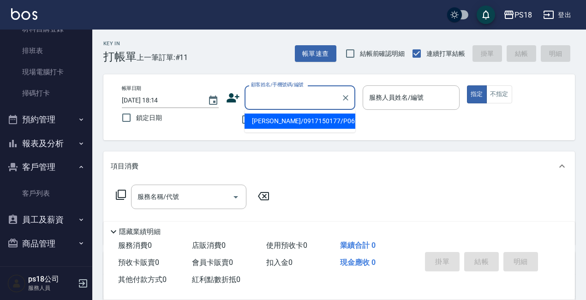
click at [285, 99] on input "顧客姓名/手機號碼/編號" at bounding box center [293, 98] width 89 height 16
click at [288, 119] on li "[PERSON_NAME]/0917150177/P062221" at bounding box center [300, 121] width 111 height 15
type input "[PERSON_NAME]/0917150177/P062221"
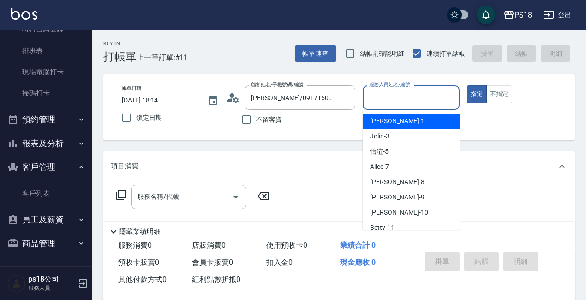
click at [410, 96] on input "服務人員姓名/編號" at bounding box center [411, 98] width 89 height 16
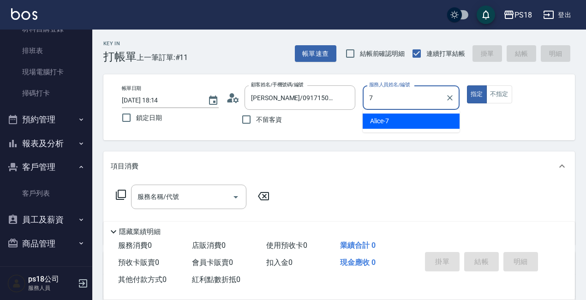
type input "Alice-7"
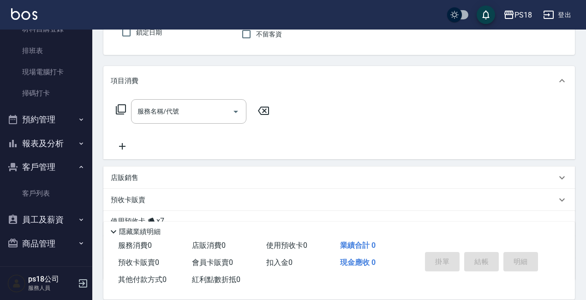
scroll to position [154, 0]
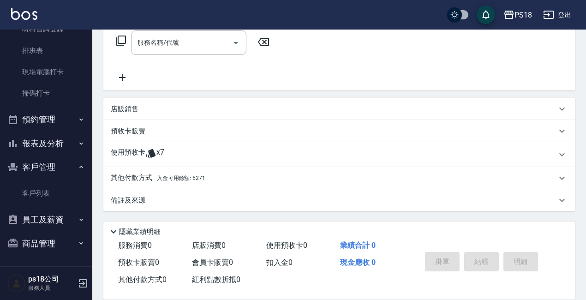
click at [133, 155] on p "使用預收卡" at bounding box center [128, 155] width 35 height 14
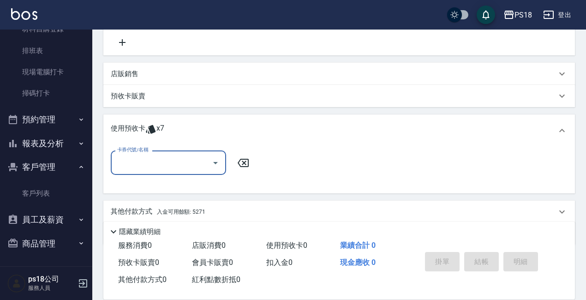
scroll to position [223, 0]
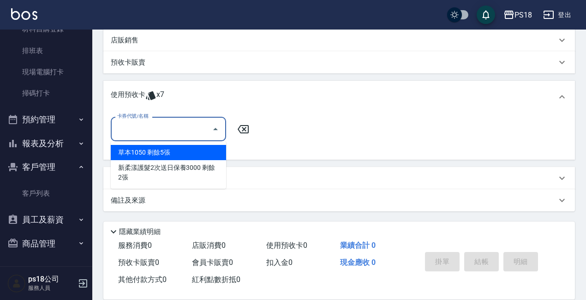
click at [134, 121] on input "卡券代號/名稱" at bounding box center [161, 129] width 93 height 16
click at [154, 148] on div "草本1050 剩餘5張" at bounding box center [168, 152] width 115 height 15
type input "草本1050"
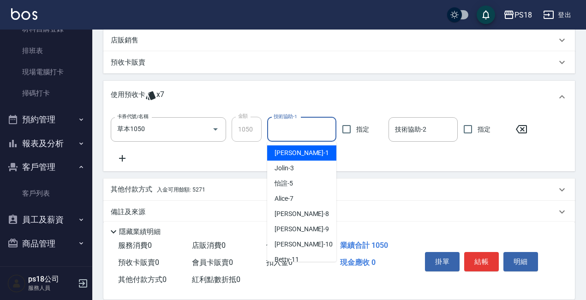
click at [306, 123] on input "技術協助-1" at bounding box center [301, 129] width 61 height 16
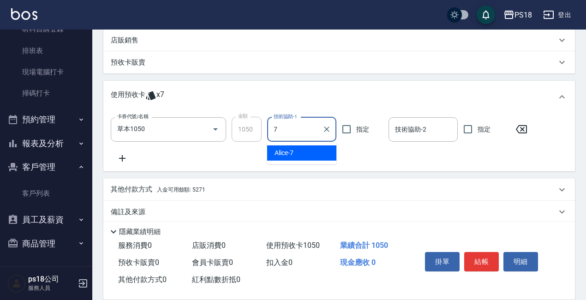
type input "Alice-7"
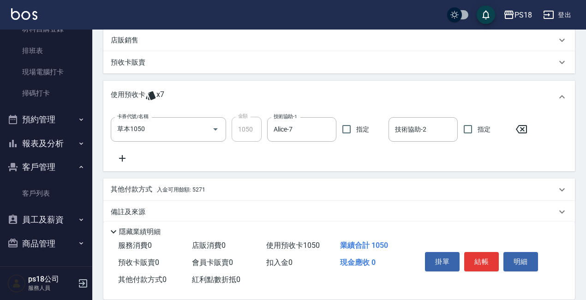
click at [120, 157] on icon at bounding box center [122, 158] width 23 height 11
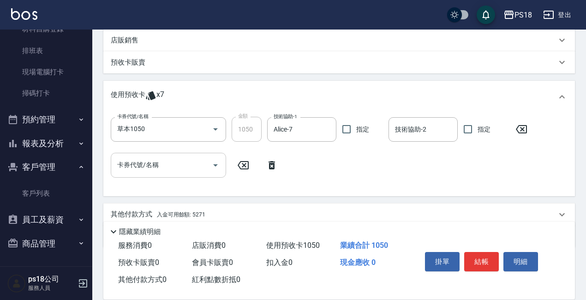
click at [158, 169] on input "卡券代號/名稱" at bounding box center [161, 165] width 93 height 16
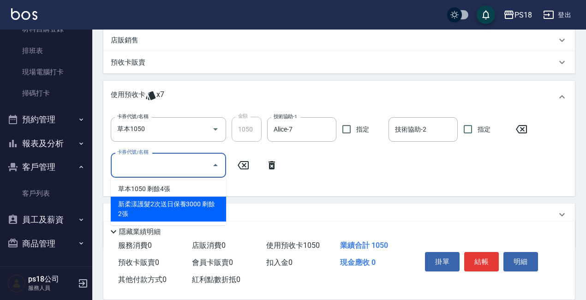
click at [161, 207] on div "新柔漾護髮2次送日保養3000 剩餘2張" at bounding box center [168, 209] width 115 height 25
type input "新柔漾護髮2次送日保養3000"
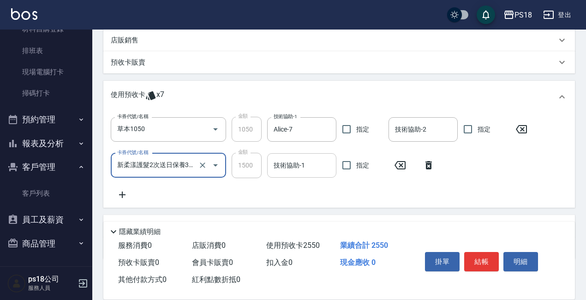
click at [296, 166] on input "技術協助-1" at bounding box center [301, 165] width 61 height 16
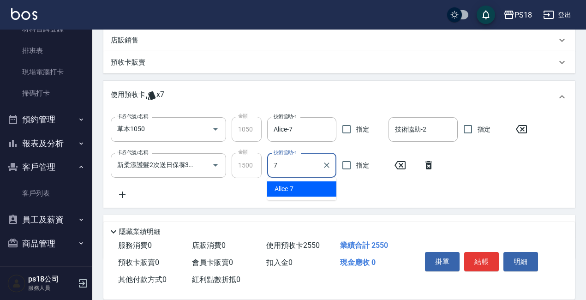
type input "Alice-7"
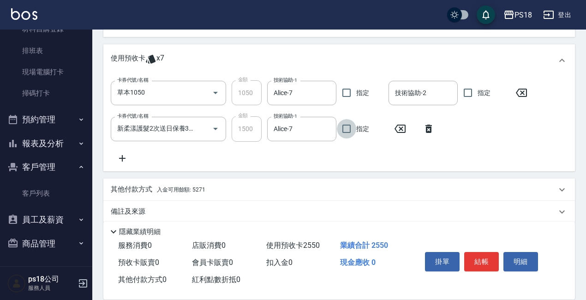
scroll to position [271, 0]
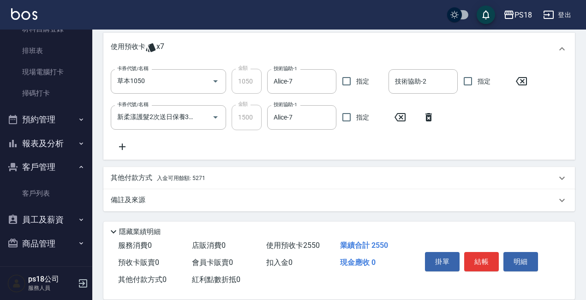
click at [125, 195] on p "備註及來源" at bounding box center [128, 200] width 35 height 10
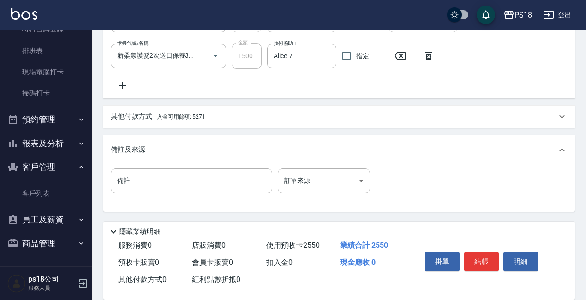
scroll to position [333, 0]
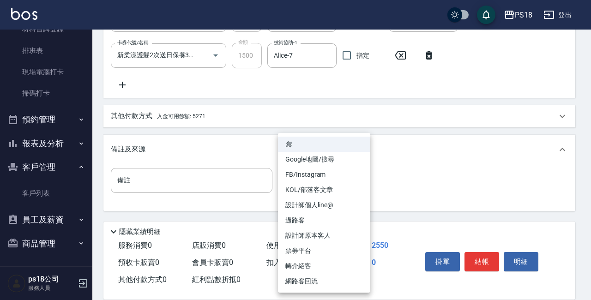
click at [322, 235] on li "設計師原本客人" at bounding box center [324, 235] width 92 height 15
type input "設計師原本客人"
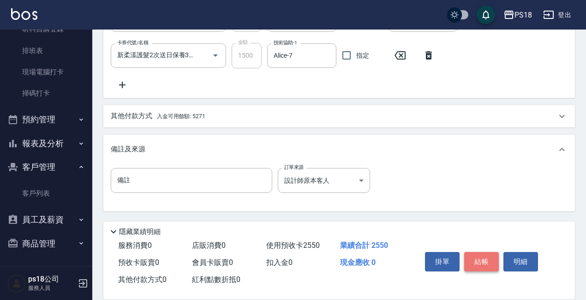
click at [473, 260] on button "結帳" at bounding box center [481, 261] width 35 height 19
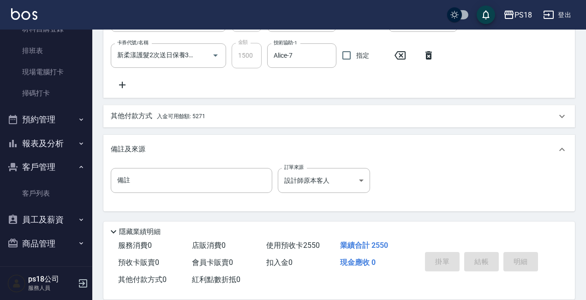
type input "[DATE] 18:15"
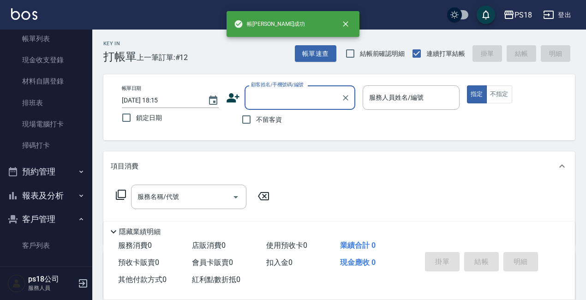
scroll to position [0, 0]
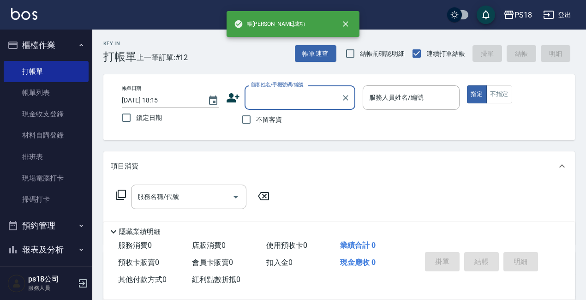
drag, startPoint x: 49, startPoint y: 93, endPoint x: 242, endPoint y: 202, distance: 220.9
click at [49, 93] on link "帳單列表" at bounding box center [46, 92] width 85 height 21
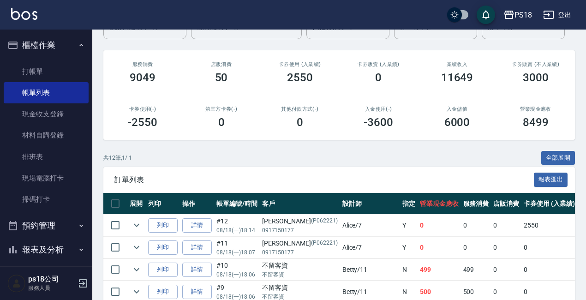
scroll to position [138, 0]
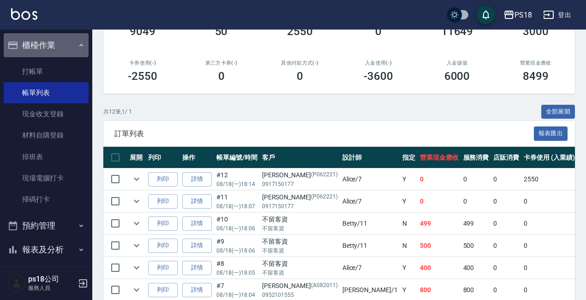
click at [70, 43] on button "櫃檯作業" at bounding box center [46, 45] width 85 height 24
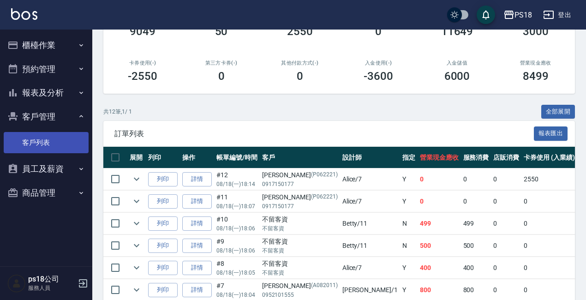
click at [41, 137] on link "客戶列表" at bounding box center [46, 142] width 85 height 21
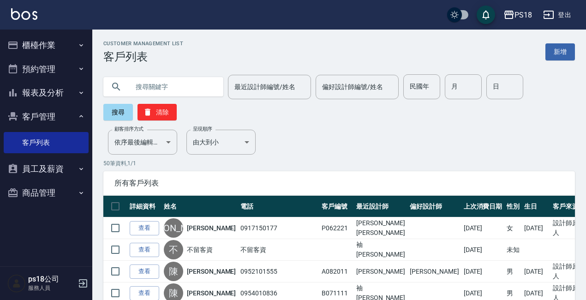
click at [172, 89] on input "text" at bounding box center [172, 86] width 87 height 25
type input "al102921"
click at [120, 115] on button "搜尋" at bounding box center [118, 112] width 30 height 17
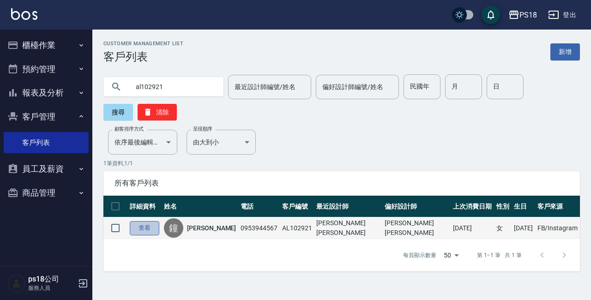
click at [149, 227] on link "查看" at bounding box center [145, 228] width 30 height 14
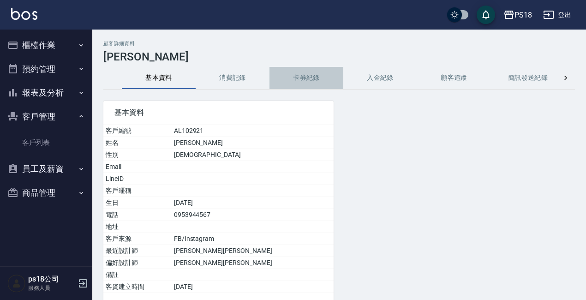
click at [303, 81] on button "卡券紀錄" at bounding box center [306, 78] width 74 height 22
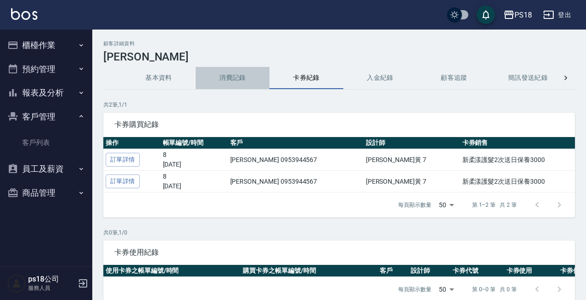
click at [232, 81] on button "消費記錄" at bounding box center [233, 78] width 74 height 22
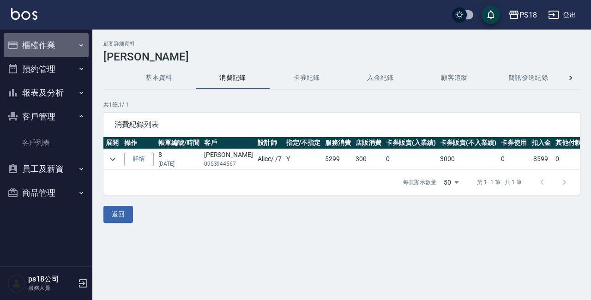
click at [45, 48] on button "櫃檯作業" at bounding box center [46, 45] width 85 height 24
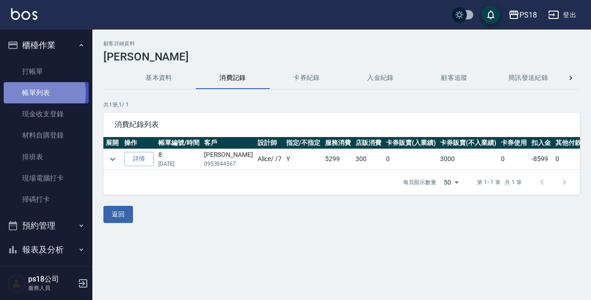
click at [37, 93] on link "帳單列表" at bounding box center [46, 92] width 85 height 21
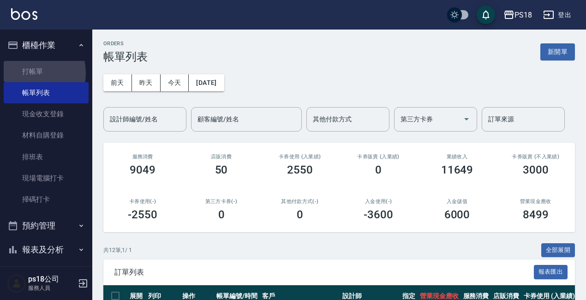
drag, startPoint x: 29, startPoint y: 72, endPoint x: 171, endPoint y: 98, distance: 144.9
click at [28, 72] on link "打帳單" at bounding box center [46, 71] width 85 height 21
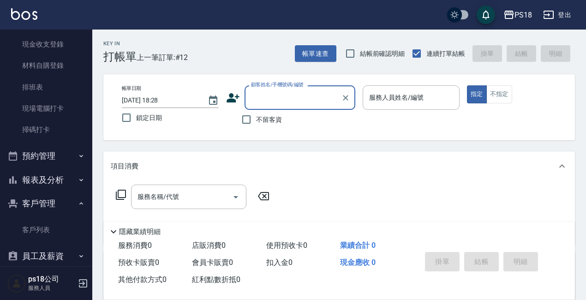
scroll to position [92, 0]
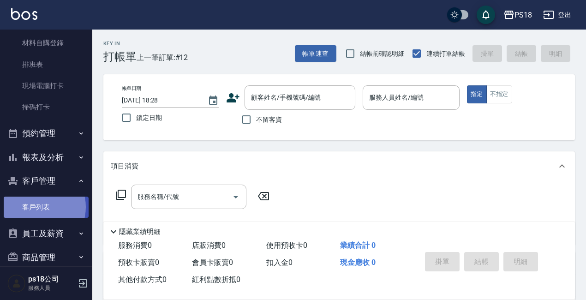
click at [35, 207] on link "客戶列表" at bounding box center [46, 207] width 85 height 21
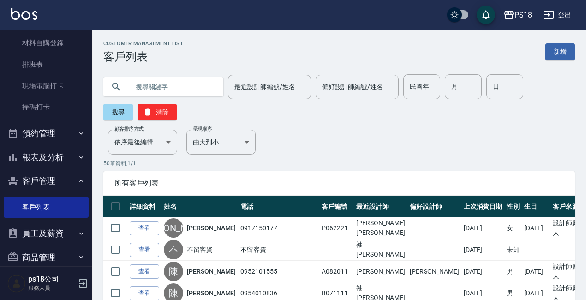
click at [161, 88] on input "text" at bounding box center [172, 86] width 87 height 25
type input "121521"
click at [112, 112] on button "搜尋" at bounding box center [118, 112] width 30 height 17
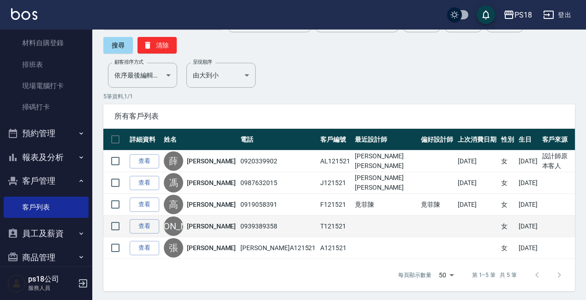
scroll to position [69, 0]
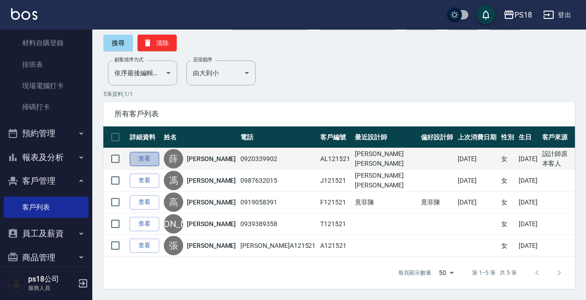
click at [145, 160] on link "查看" at bounding box center [145, 159] width 30 height 14
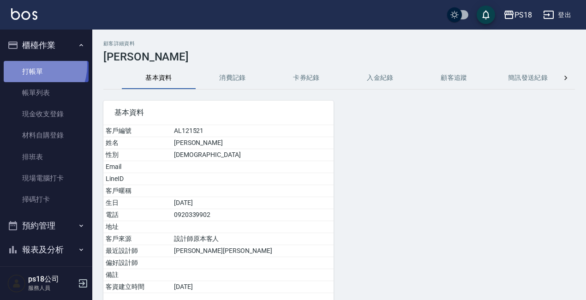
click at [32, 66] on link "打帳單" at bounding box center [46, 71] width 85 height 21
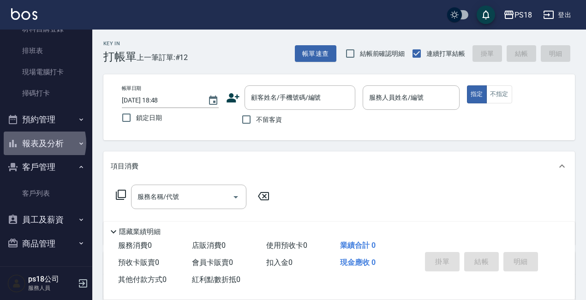
click at [36, 143] on button "報表及分析" at bounding box center [46, 144] width 85 height 24
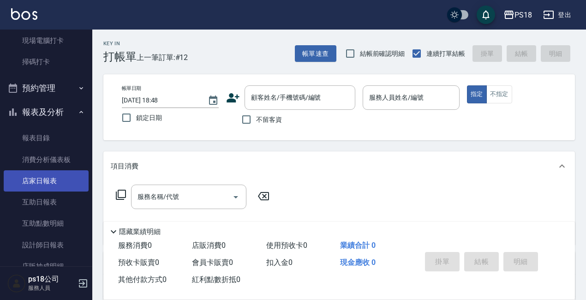
scroll to position [198, 0]
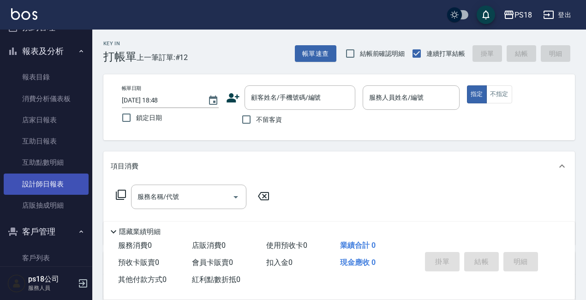
click at [45, 184] on link "設計師日報表" at bounding box center [46, 183] width 85 height 21
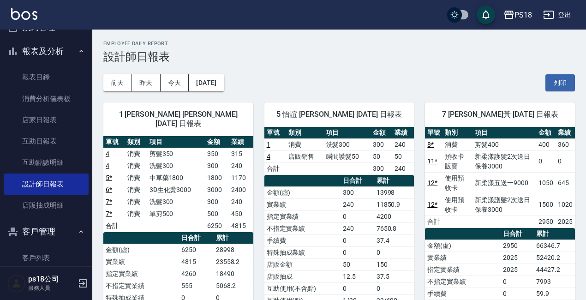
click at [567, 14] on button "登出" at bounding box center [557, 14] width 36 height 17
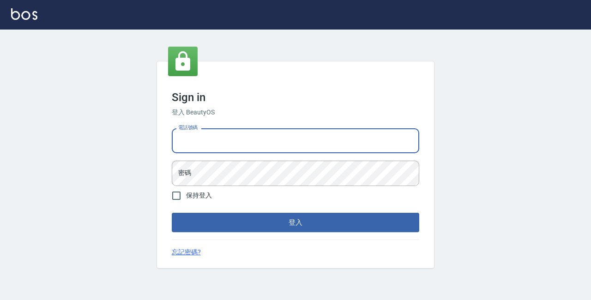
click at [212, 142] on input "電話號碼" at bounding box center [295, 140] width 247 height 25
type input "29881612"
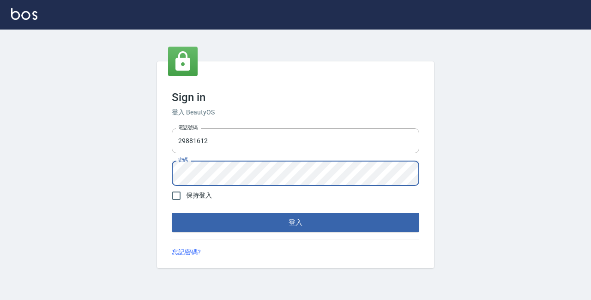
click at [172, 213] on button "登入" at bounding box center [295, 222] width 247 height 19
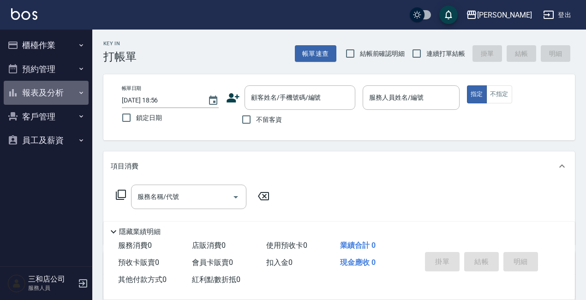
click at [48, 89] on button "報表及分析" at bounding box center [46, 93] width 85 height 24
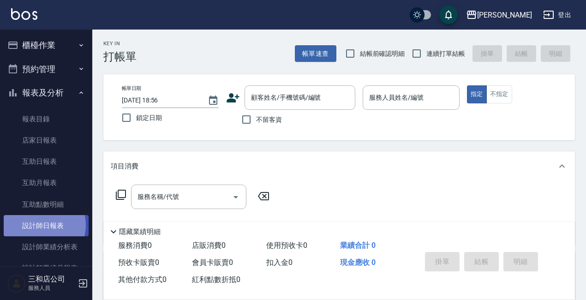
click at [41, 225] on link "設計師日報表" at bounding box center [46, 225] width 85 height 21
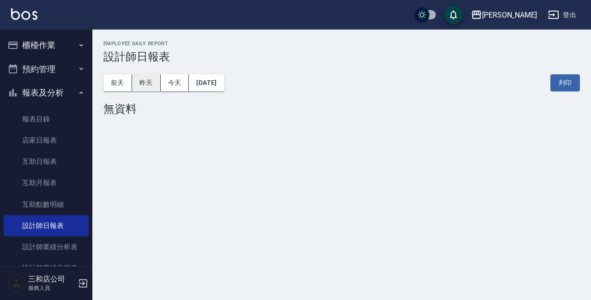
click at [137, 84] on button "昨天" at bounding box center [146, 82] width 29 height 17
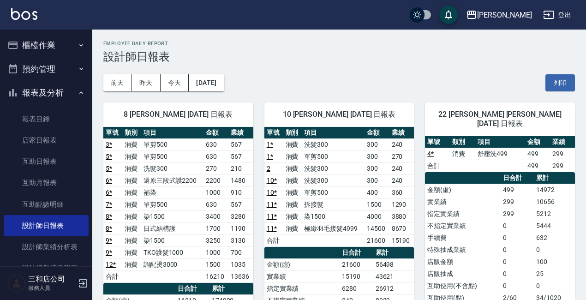
click at [565, 12] on button "登出" at bounding box center [557, 14] width 36 height 17
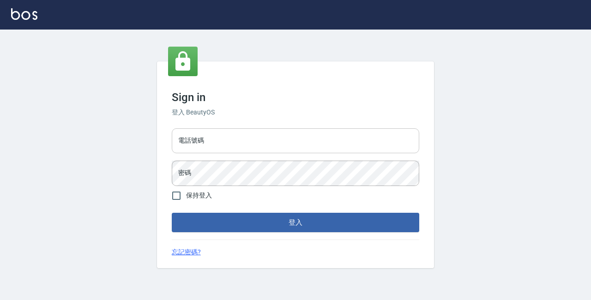
drag, startPoint x: 0, startPoint y: 0, endPoint x: 220, endPoint y: 139, distance: 259.9
click at [220, 139] on input "電話號碼" at bounding box center [295, 140] width 247 height 25
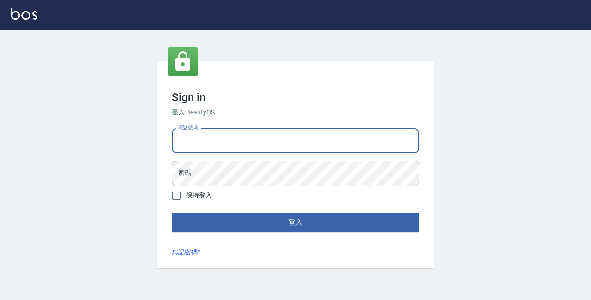
type input "89729295"
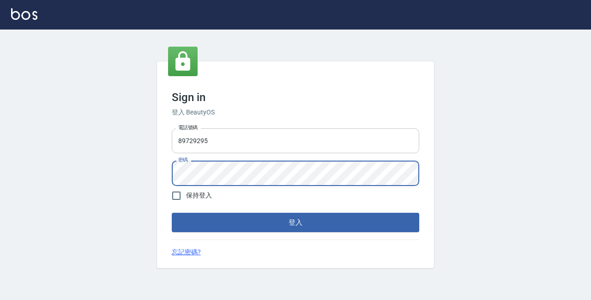
click at [172, 213] on button "登入" at bounding box center [295, 222] width 247 height 19
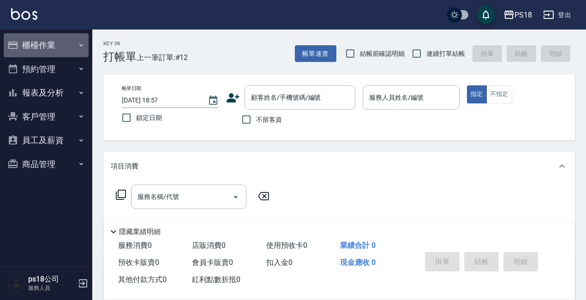
click at [48, 46] on button "櫃檯作業" at bounding box center [46, 45] width 85 height 24
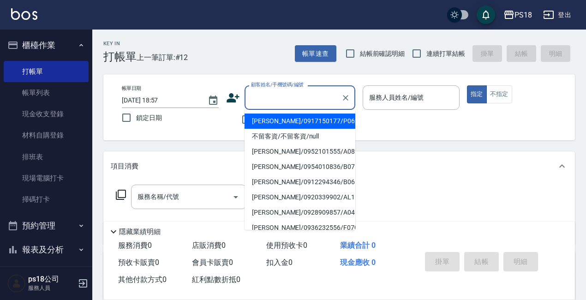
click at [299, 94] on input "顧客姓名/手機號碼/編號" at bounding box center [293, 98] width 89 height 16
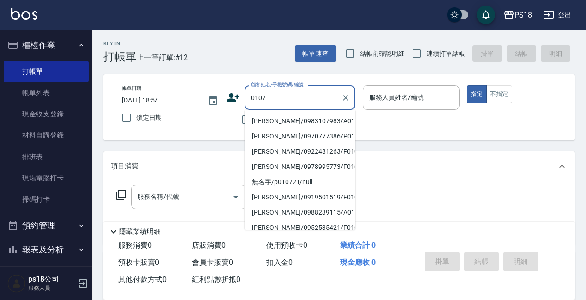
click at [286, 122] on li "楊予瑄/0983107983/A010721" at bounding box center [300, 121] width 111 height 15
type input "楊予瑄/0983107983/A010721"
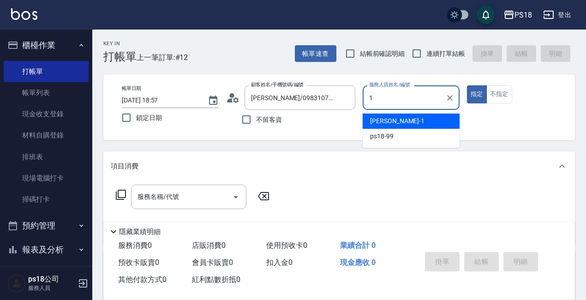
click at [386, 122] on span "Angel -1" at bounding box center [397, 121] width 54 height 10
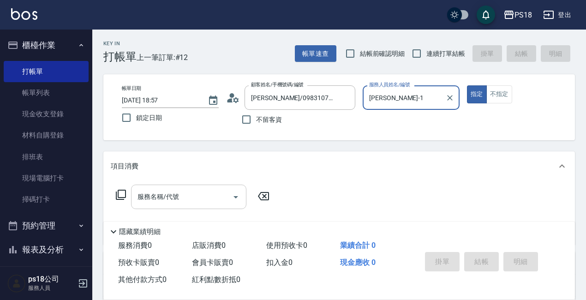
type input "[PERSON_NAME]-1"
click at [142, 190] on input "服務名稱/代號" at bounding box center [181, 197] width 93 height 16
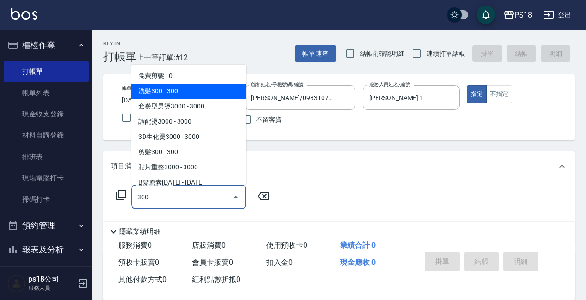
click at [182, 92] on span "洗髮300 - 300" at bounding box center [188, 91] width 115 height 15
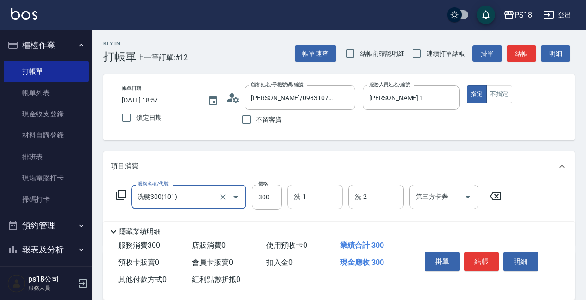
type input "洗髮300(101)"
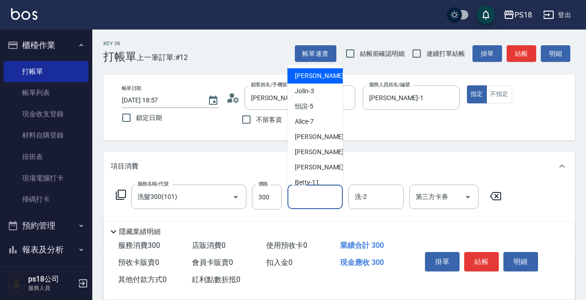
click at [311, 199] on input "洗-1" at bounding box center [315, 197] width 47 height 16
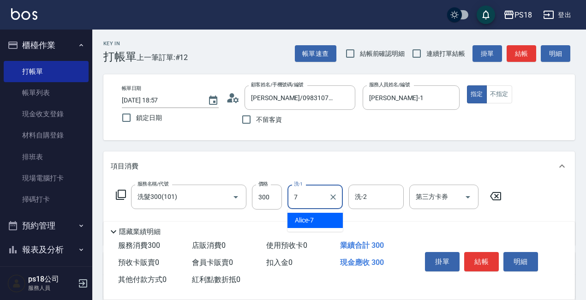
drag, startPoint x: 315, startPoint y: 216, endPoint x: 333, endPoint y: 214, distance: 18.1
click at [317, 216] on div "Alice -7" at bounding box center [314, 220] width 55 height 15
type input "Alice-7"
click at [374, 196] on input "洗-2" at bounding box center [376, 197] width 47 height 16
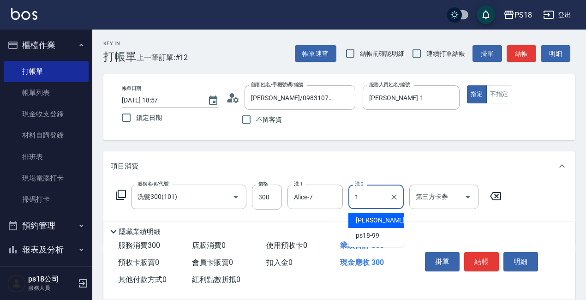
click at [369, 219] on span "Angel -1" at bounding box center [383, 220] width 54 height 10
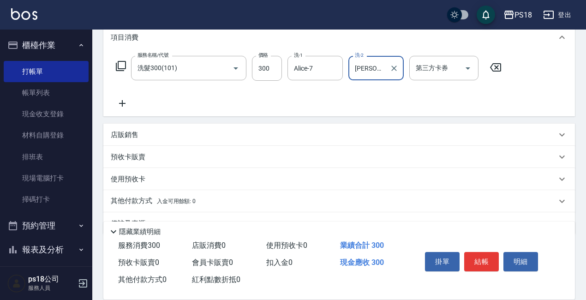
scroll to position [138, 0]
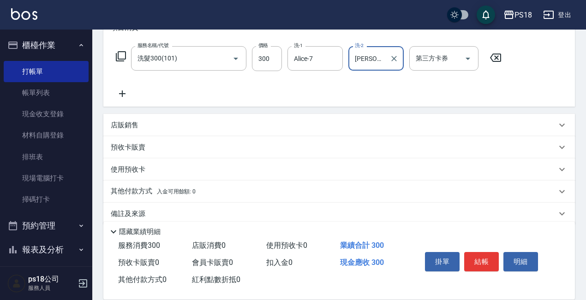
type input "[PERSON_NAME]-1"
click at [122, 96] on icon at bounding box center [122, 93] width 6 height 6
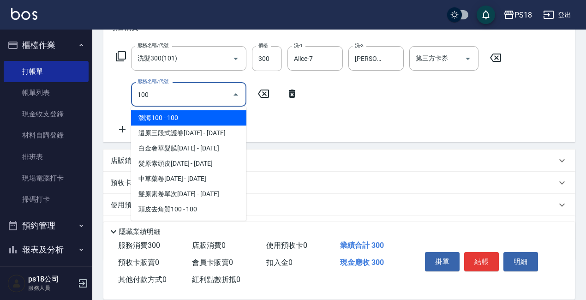
click at [158, 117] on span "瀏海100 - 100" at bounding box center [188, 117] width 115 height 15
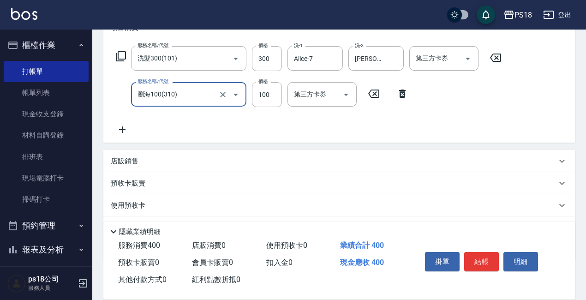
type input "瀏海100(310)"
click at [122, 131] on icon at bounding box center [122, 129] width 6 height 6
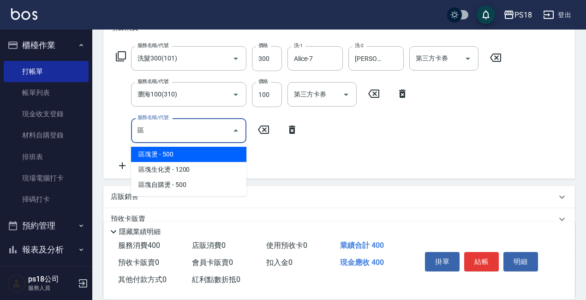
click at [160, 155] on span "區塊燙 - 500" at bounding box center [188, 154] width 115 height 15
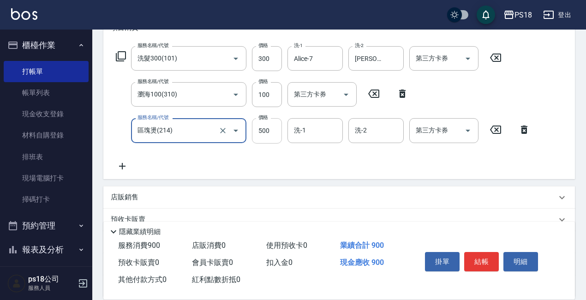
type input "區塊燙(214)"
click at [273, 134] on input "500" at bounding box center [267, 130] width 30 height 25
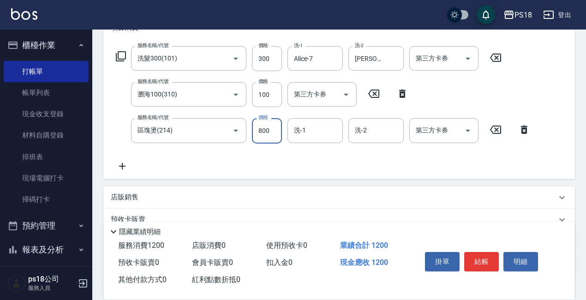
type input "800"
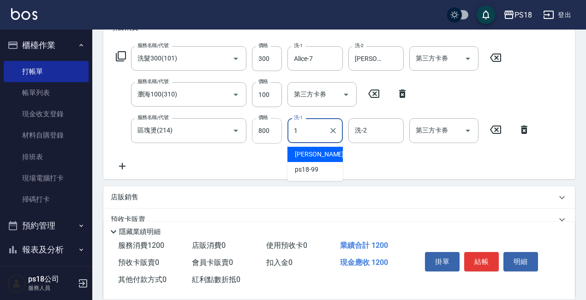
type input "[PERSON_NAME]-1"
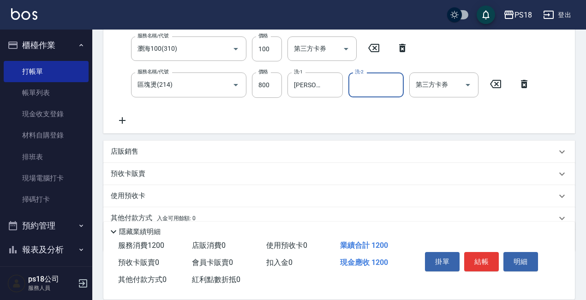
scroll to position [224, 0]
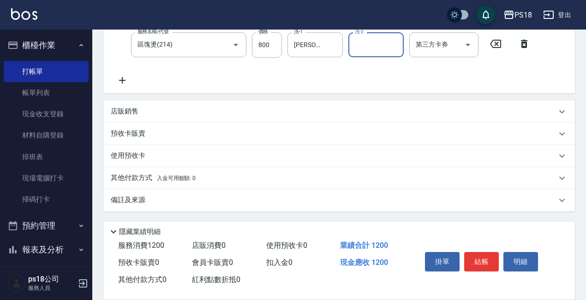
click at [141, 178] on p "其他付款方式 入金可用餘額: 0" at bounding box center [153, 178] width 85 height 10
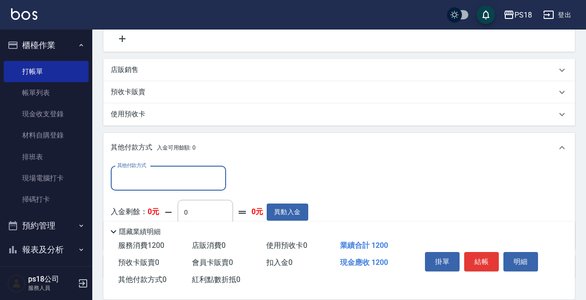
scroll to position [317, 0]
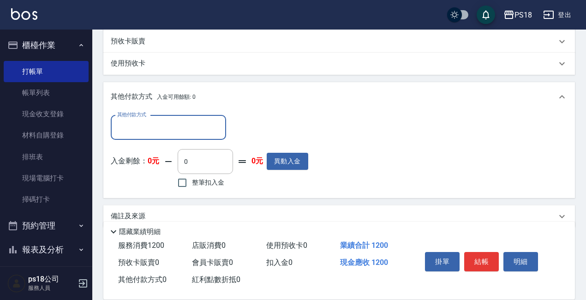
click at [138, 123] on input "其他付款方式" at bounding box center [168, 128] width 107 height 16
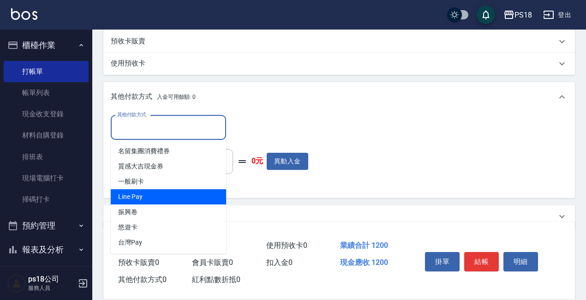
click at [151, 196] on span "Line Pay" at bounding box center [168, 196] width 115 height 15
type input "Line Pay"
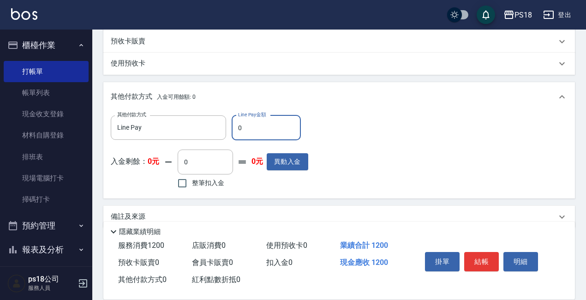
click at [233, 129] on input "0" at bounding box center [266, 127] width 69 height 25
type input "1200"
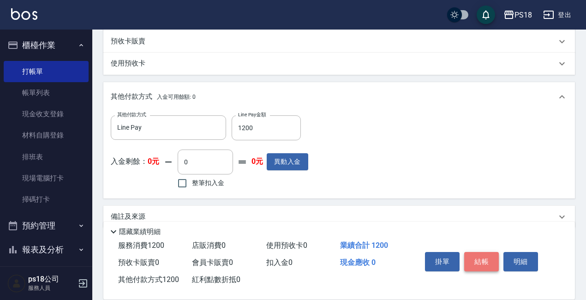
click at [469, 255] on button "結帳" at bounding box center [481, 261] width 35 height 19
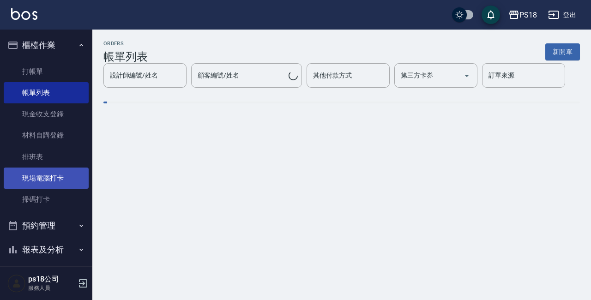
click at [66, 180] on link "現場電腦打卡" at bounding box center [46, 177] width 85 height 21
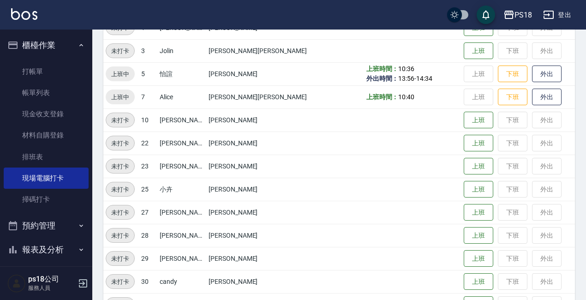
scroll to position [68, 0]
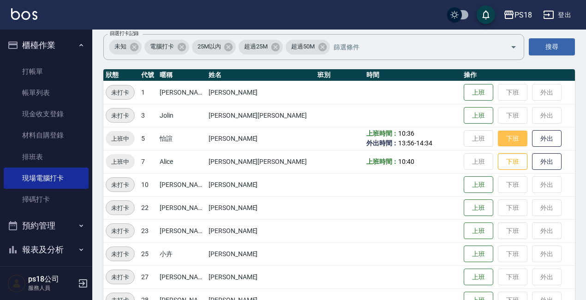
click at [498, 138] on button "下班" at bounding box center [513, 139] width 30 height 16
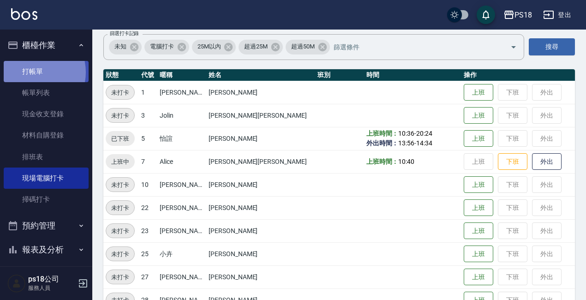
click at [30, 72] on link "打帳單" at bounding box center [46, 71] width 85 height 21
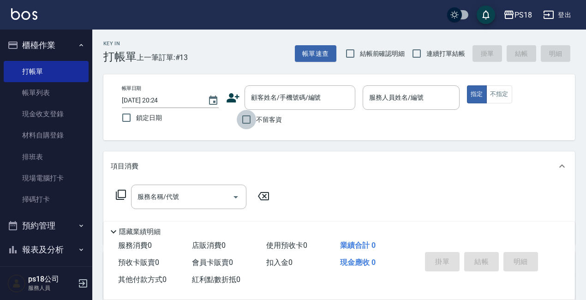
click at [245, 117] on input "不留客資" at bounding box center [246, 119] width 19 height 19
checkbox input "true"
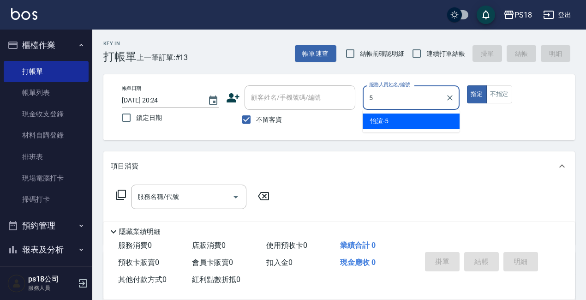
click at [390, 121] on div "怡諠 -5" at bounding box center [411, 121] width 97 height 15
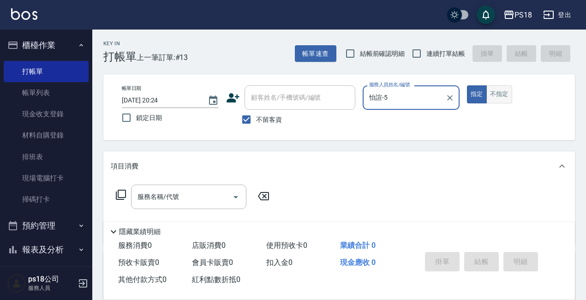
type input "怡諠-5"
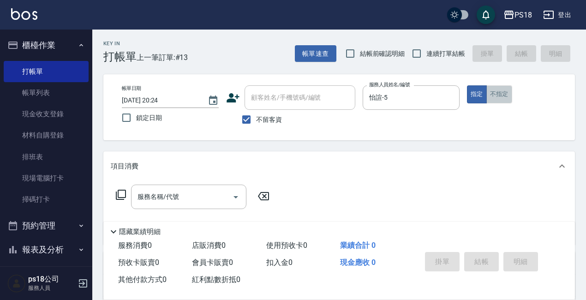
click at [502, 102] on button "不指定" at bounding box center [499, 94] width 26 height 18
drag, startPoint x: 155, startPoint y: 192, endPoint x: 161, endPoint y: 195, distance: 7.3
click at [157, 193] on div "服務名稱/代號 服務名稱/代號" at bounding box center [188, 197] width 115 height 24
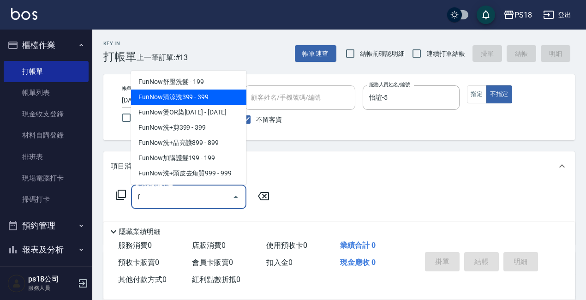
click at [197, 98] on span "FunNow清涼洗399 - 399" at bounding box center [188, 97] width 115 height 15
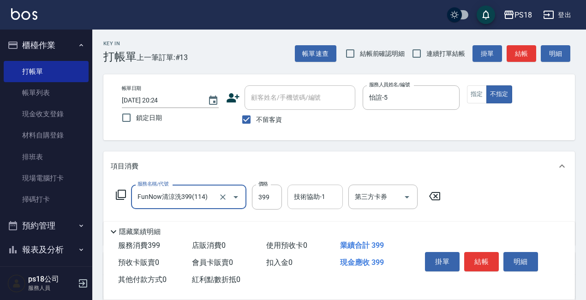
type input "FunNow清涼洗399(114)"
click at [311, 195] on div "技術協助-1 技術協助-1" at bounding box center [314, 197] width 55 height 24
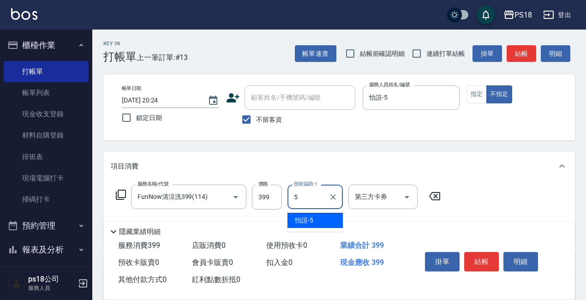
type input "怡諠-5"
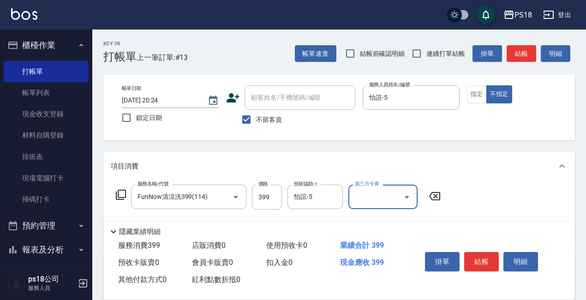
click at [405, 197] on icon "Open" at bounding box center [406, 196] width 11 height 11
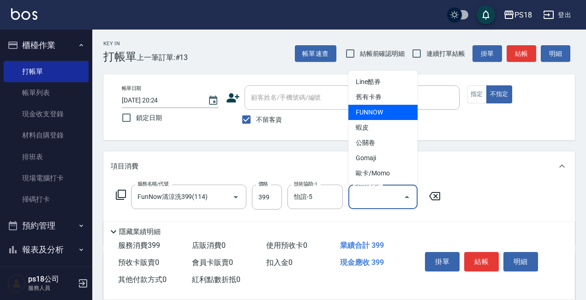
click at [370, 114] on span "FUNNOW" at bounding box center [382, 112] width 69 height 15
type input "FUNNOW"
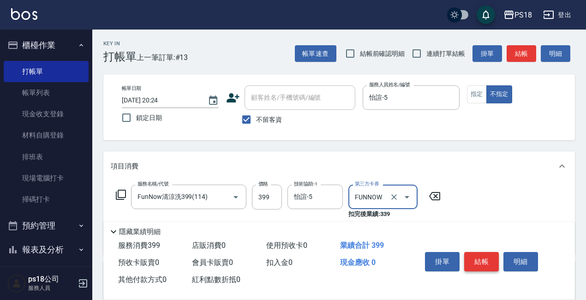
click at [478, 252] on button "結帳" at bounding box center [481, 261] width 35 height 19
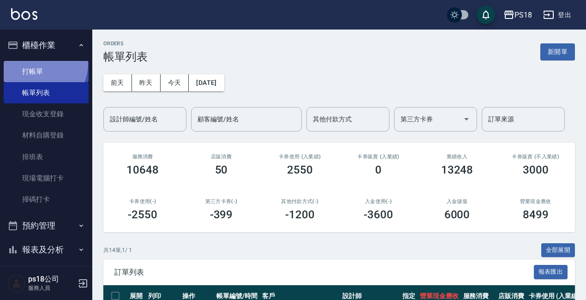
click at [36, 63] on link "打帳單" at bounding box center [46, 71] width 85 height 21
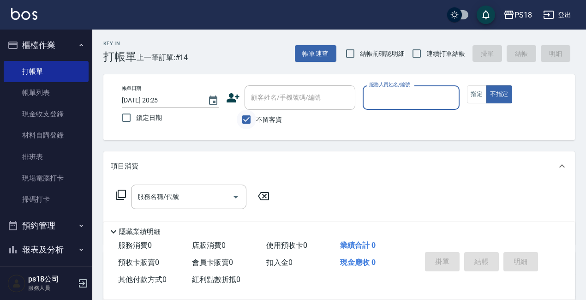
click at [246, 119] on input "不留客資" at bounding box center [246, 119] width 19 height 19
checkbox input "false"
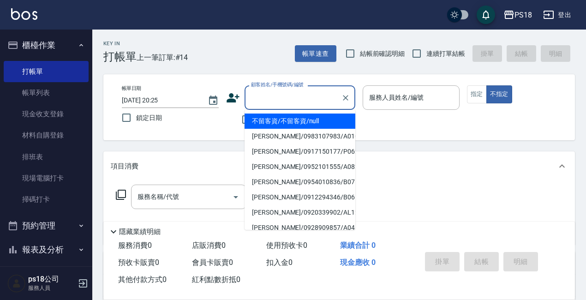
click at [258, 97] on div "顧客姓名/手機號碼/編號 顧客姓名/手機號碼/編號" at bounding box center [300, 97] width 111 height 24
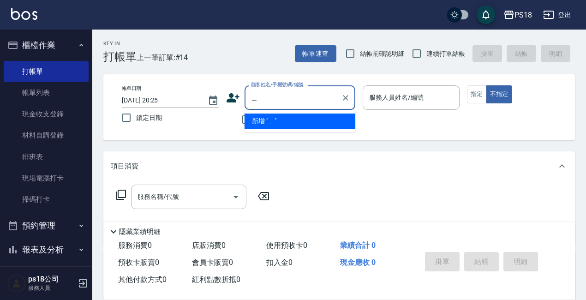
type input "[PERSON_NAME]"
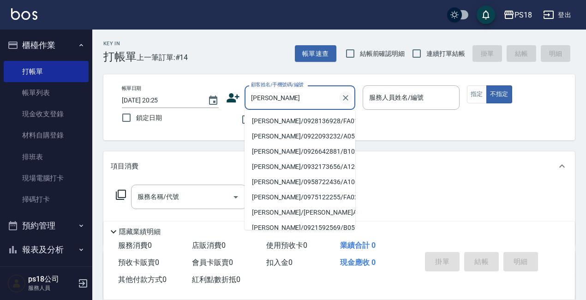
click at [347, 98] on icon "Clear" at bounding box center [346, 98] width 6 height 6
click at [229, 123] on div "不留客資" at bounding box center [290, 119] width 129 height 19
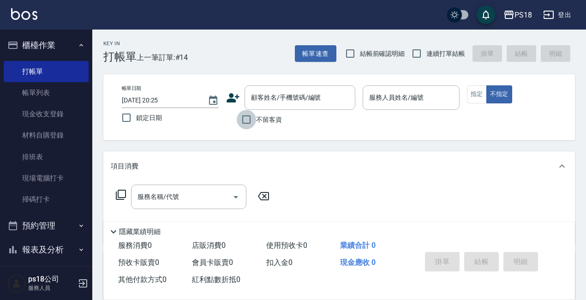
click at [245, 121] on input "不留客資" at bounding box center [246, 119] width 19 height 19
checkbox input "true"
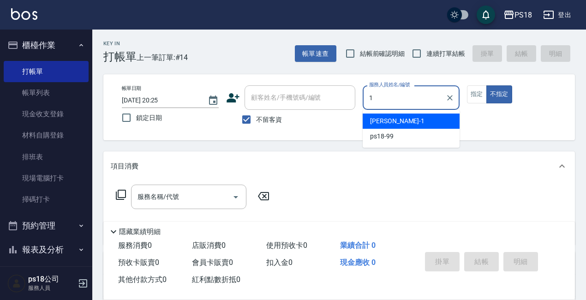
click at [386, 125] on span "Angel -1" at bounding box center [397, 121] width 54 height 10
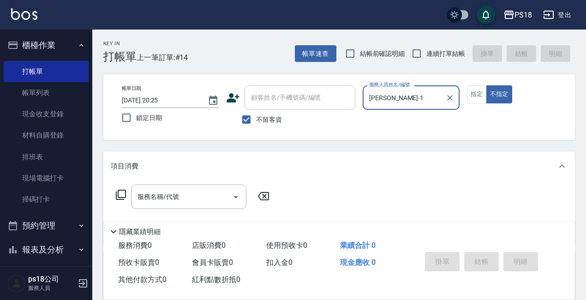
type input "[PERSON_NAME]-1"
click at [473, 91] on button "指定" at bounding box center [477, 94] width 20 height 18
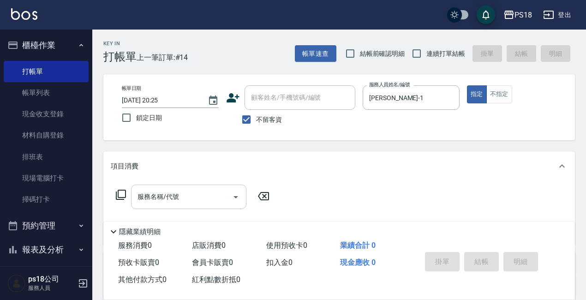
click at [148, 197] on div "服務名稱/代號 服務名稱/代號" at bounding box center [188, 197] width 115 height 24
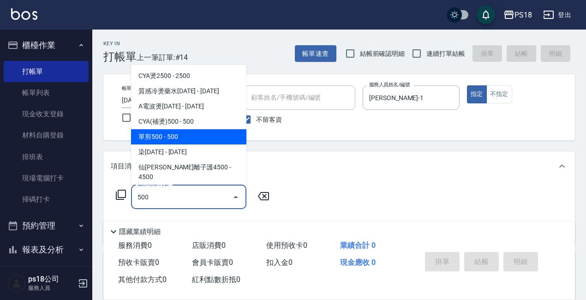
click at [178, 131] on span "單剪500 - 500" at bounding box center [188, 136] width 115 height 15
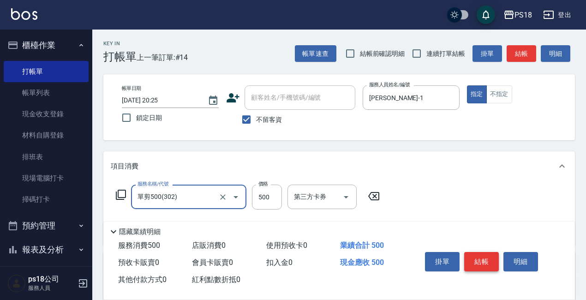
type input "單剪500(302)"
click at [477, 257] on button "結帳" at bounding box center [481, 261] width 35 height 19
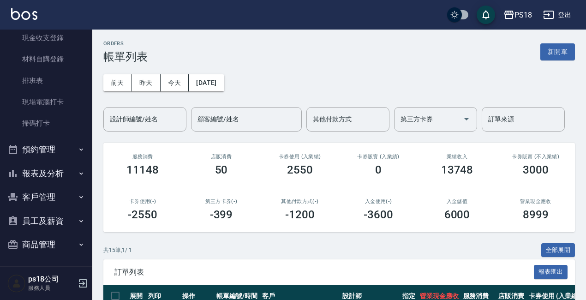
scroll to position [78, 0]
click at [48, 168] on button "報表及分析" at bounding box center [46, 172] width 85 height 24
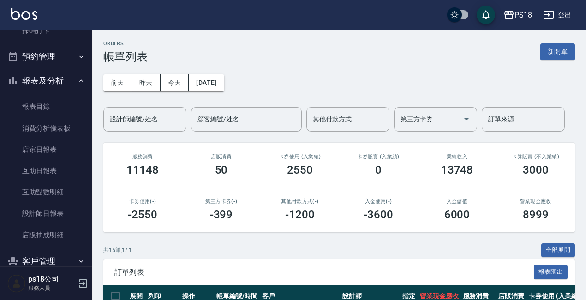
scroll to position [170, 0]
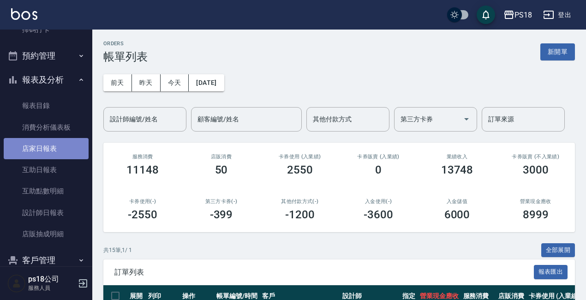
click at [50, 149] on link "店家日報表" at bounding box center [46, 148] width 85 height 21
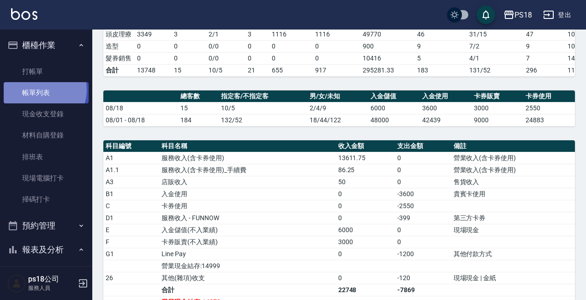
click at [41, 90] on link "帳單列表" at bounding box center [46, 92] width 85 height 21
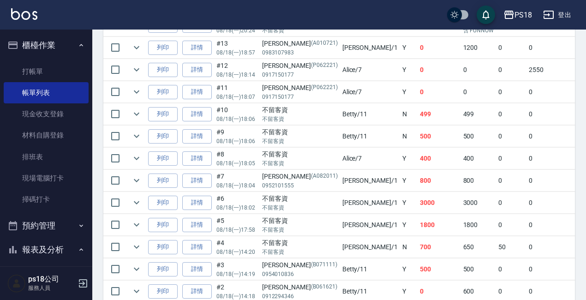
scroll to position [369, 0]
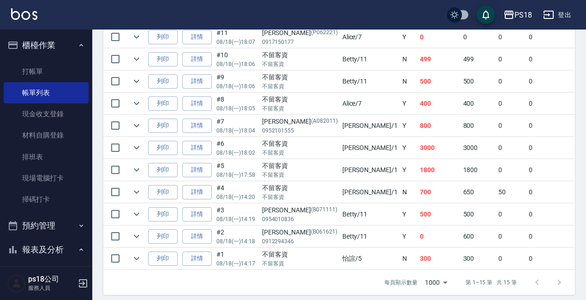
click at [199, 214] on link "詳情" at bounding box center [197, 214] width 30 height 14
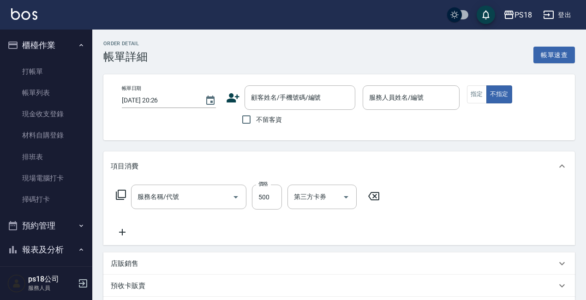
type input "2025/08/18 14:19"
type input "Betty-11"
type input "設計師原本客人"
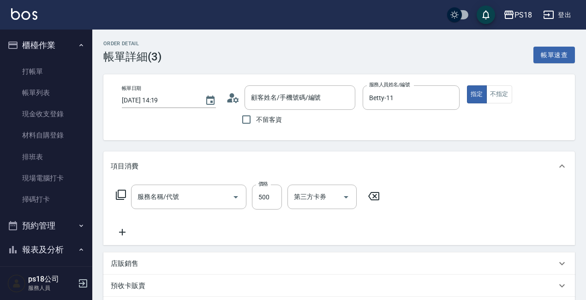
type input "單剪500(302)"
type input "[PERSON_NAME]/0954010836/B071111"
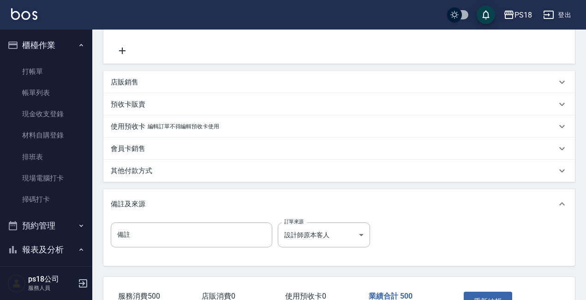
scroll to position [185, 0]
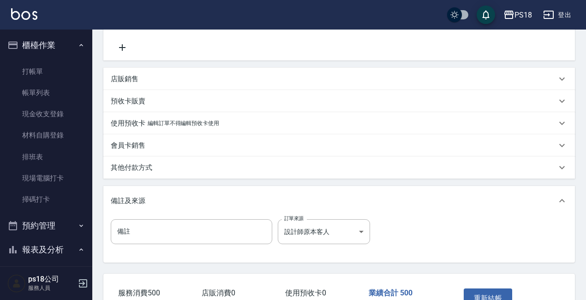
click at [138, 120] on p "使用預收卡" at bounding box center [128, 124] width 35 height 10
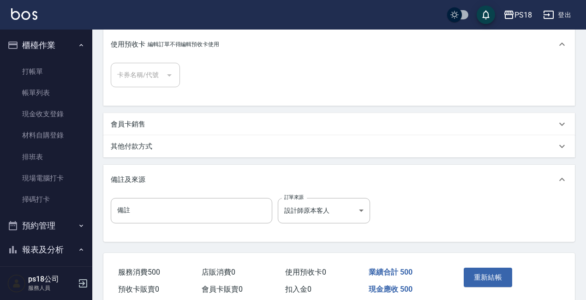
scroll to position [277, 0]
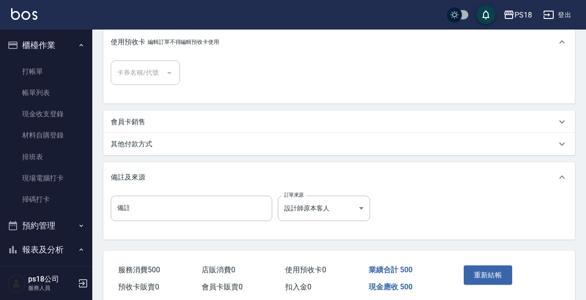
click at [134, 149] on div "其他付款方式" at bounding box center [339, 144] width 472 height 22
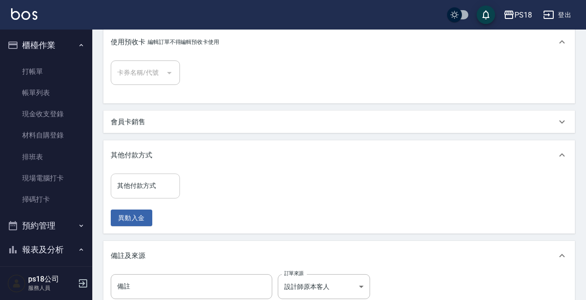
click at [155, 185] on input "其他付款方式" at bounding box center [145, 186] width 61 height 16
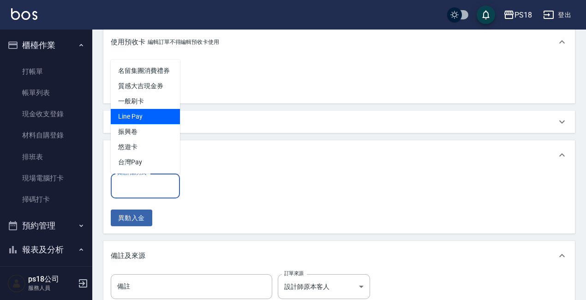
click at [145, 114] on span "Line Pay" at bounding box center [145, 116] width 69 height 15
type input "Line Pay"
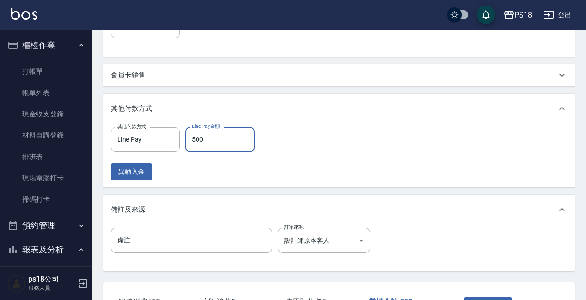
scroll to position [395, 0]
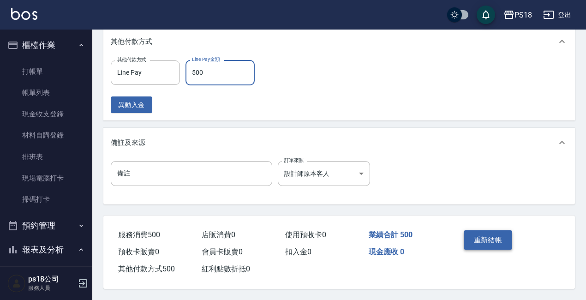
type input "500"
click at [498, 234] on button "重新結帳" at bounding box center [488, 239] width 49 height 19
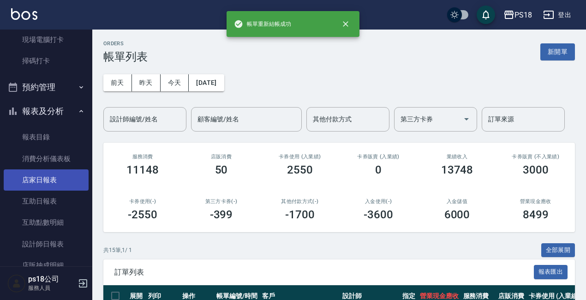
scroll to position [234, 0]
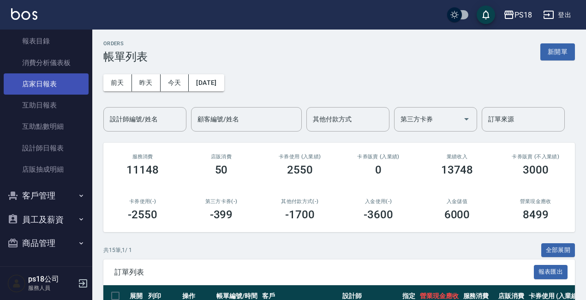
click at [51, 84] on link "店家日報表" at bounding box center [46, 83] width 85 height 21
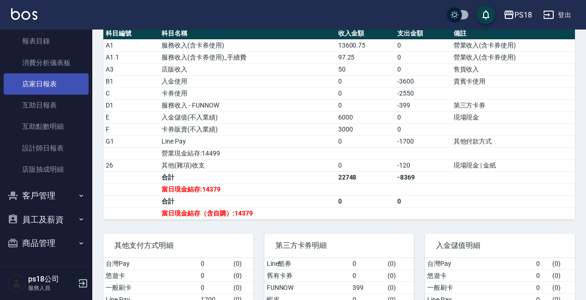
scroll to position [390, 0]
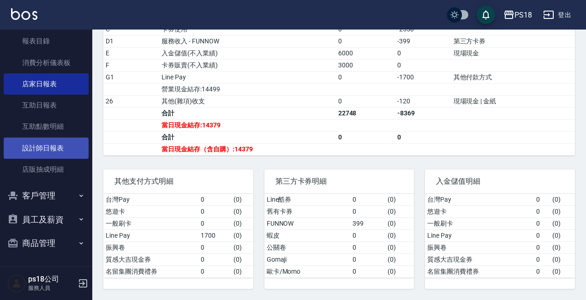
click at [55, 150] on link "設計師日報表" at bounding box center [46, 147] width 85 height 21
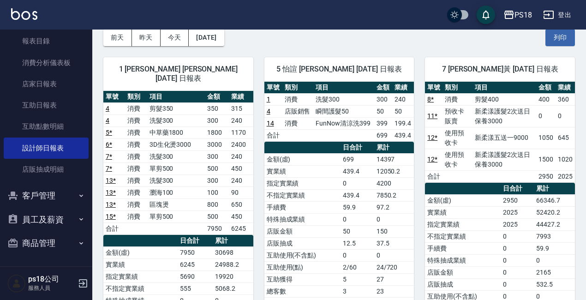
scroll to position [92, 0]
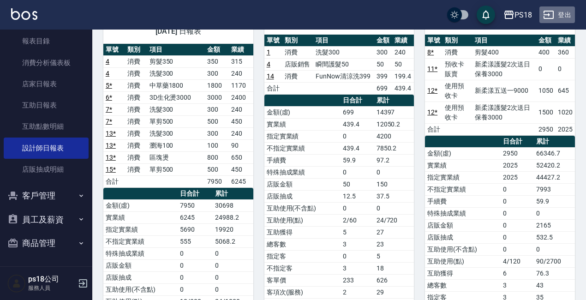
click at [568, 15] on button "登出" at bounding box center [557, 14] width 36 height 17
